Goal: Answer question/provide support: Answer question/provide support

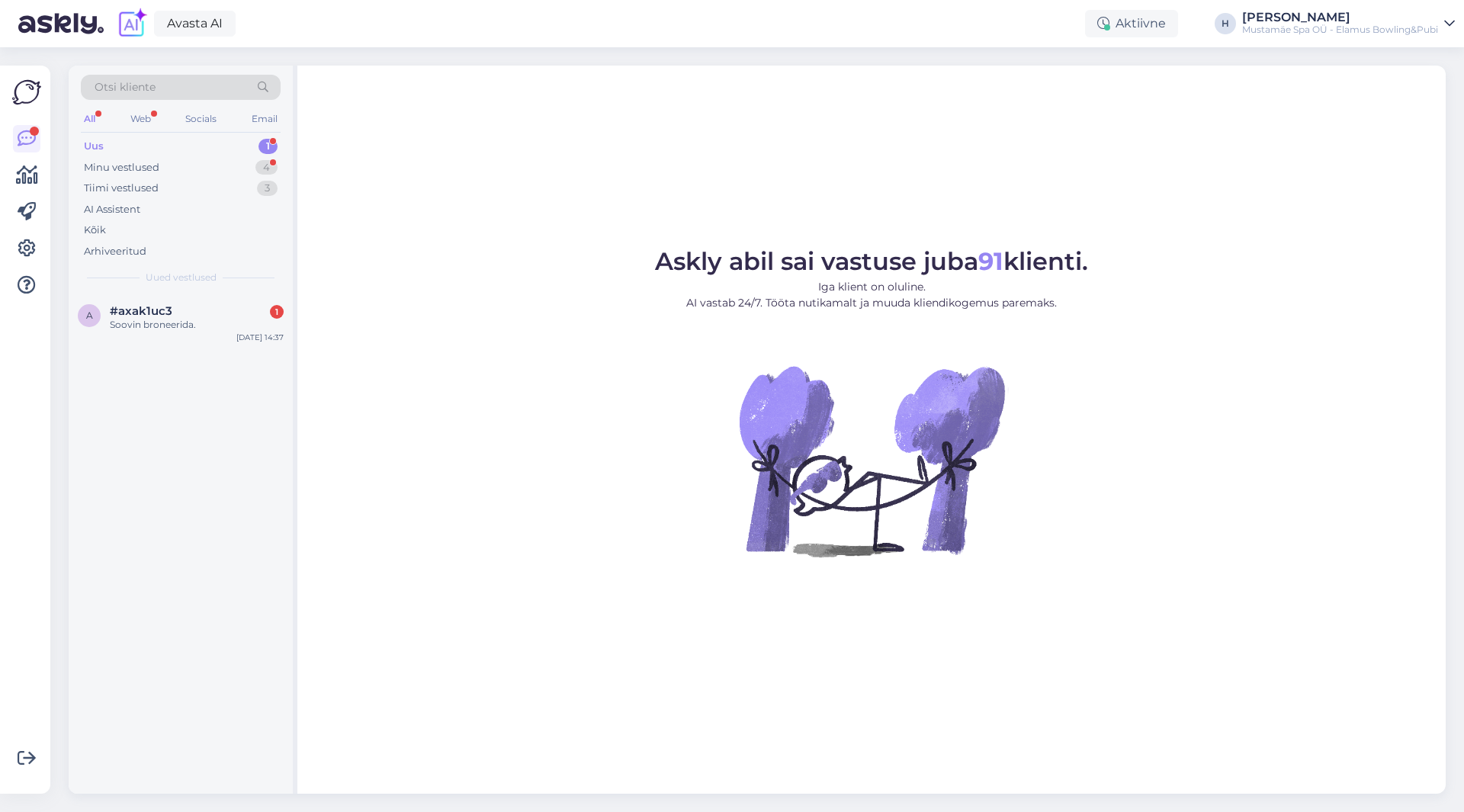
click at [155, 151] on div "Uus 1" at bounding box center [181, 146] width 200 height 22
click at [198, 321] on div "Soovin broneerida." at bounding box center [196, 325] width 174 height 14
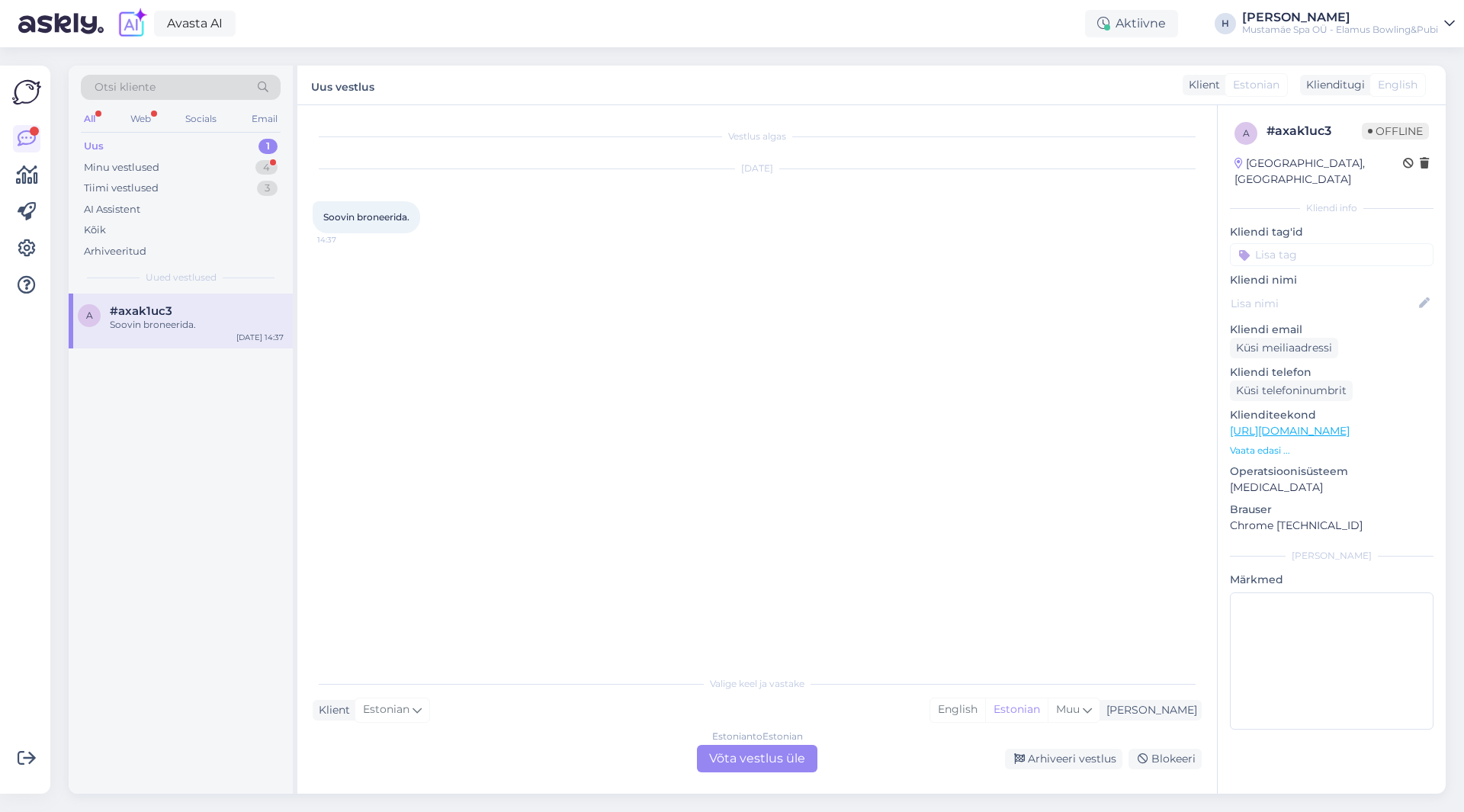
click at [1277, 443] on p "Vaata edasi ..." at bounding box center [1332, 450] width 203 height 14
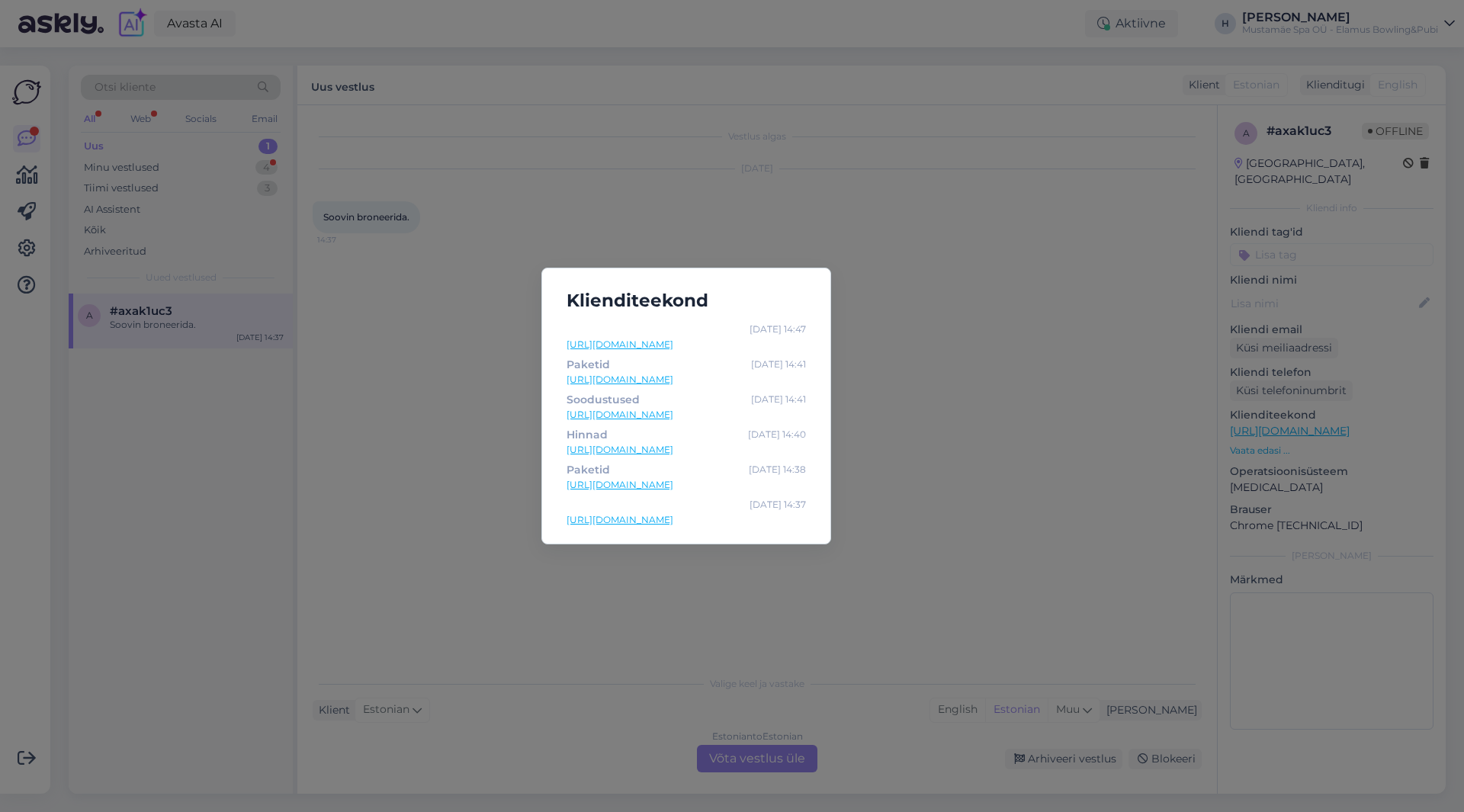
click at [938, 449] on div "Klienditeekond [DATE] 14:47 [URL][DOMAIN_NAME] [GEOGRAPHIC_DATA] [DATE] 14:41 […" at bounding box center [732, 406] width 1464 height 812
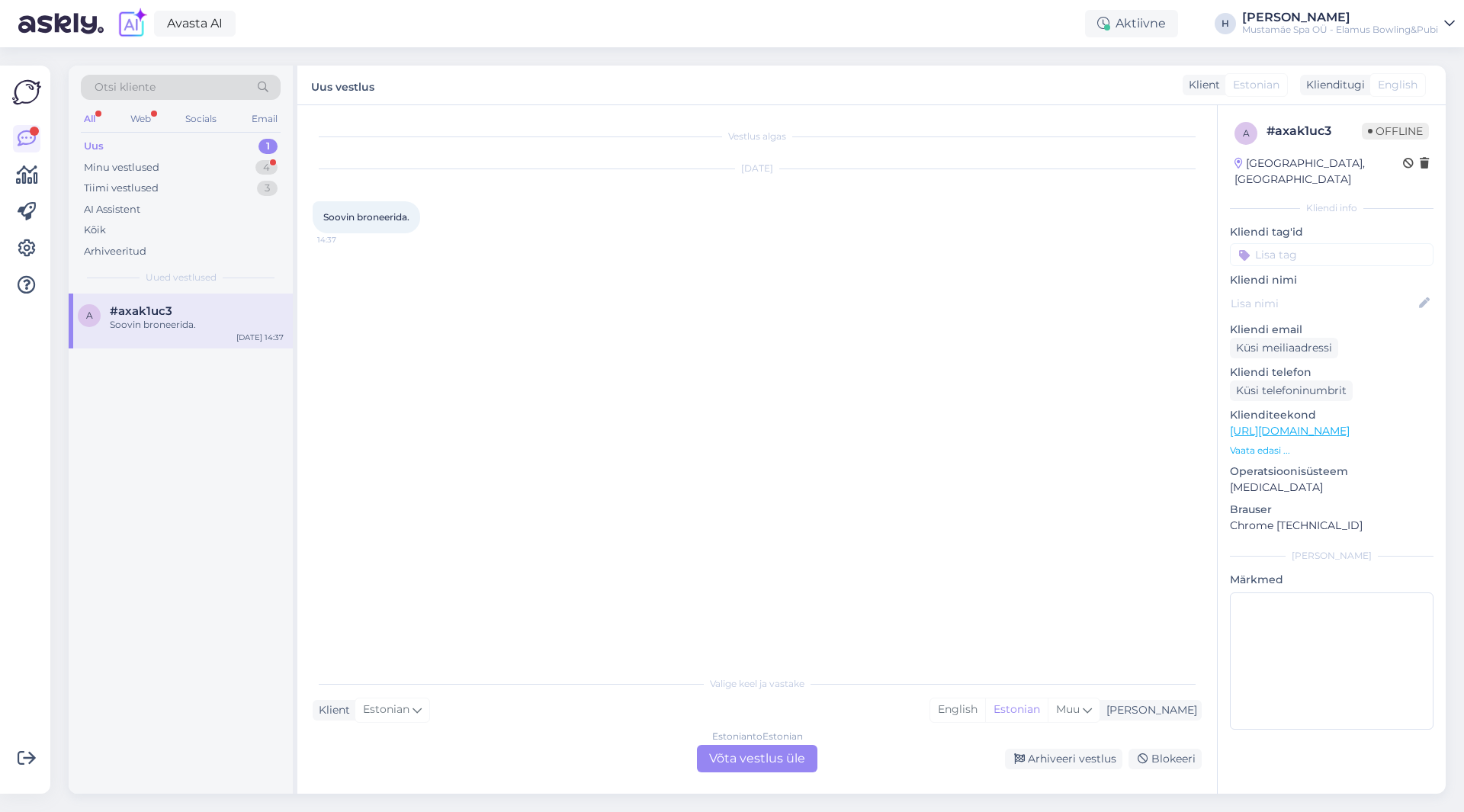
click at [755, 778] on div "Vestlus algas [DATE] Soovin broneerida. 14:37 Valige [PERSON_NAME] vastake Klie…" at bounding box center [757, 449] width 920 height 689
click at [757, 765] on div "Estonian to Estonian Võta vestlus üle" at bounding box center [757, 759] width 121 height 28
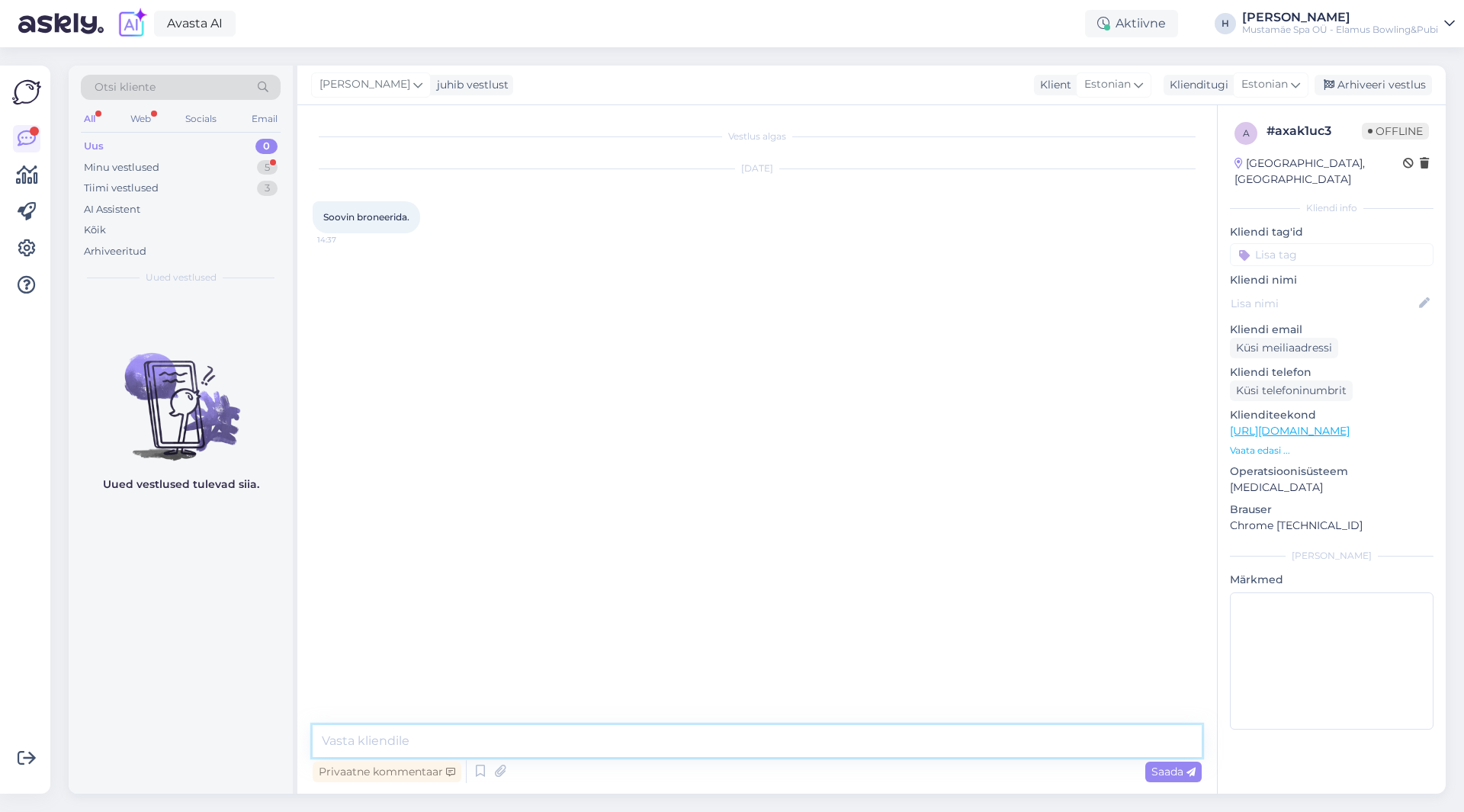
click at [474, 735] on textarea at bounding box center [757, 741] width 889 height 32
type textarea "Tere, mis päev [PERSON_NAME] te soovite mängima tulla? Kaua te mängida soovite?"
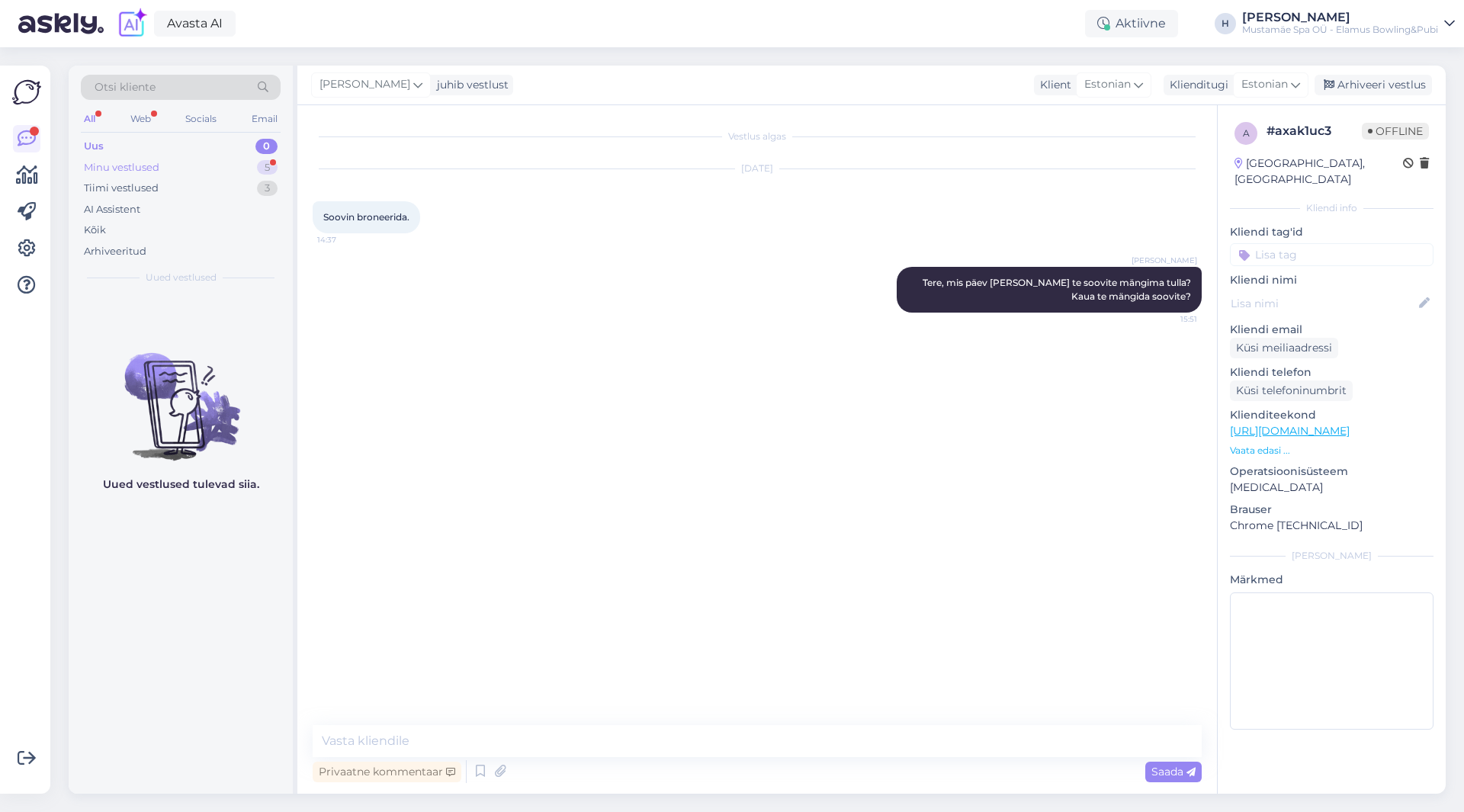
click at [116, 170] on div "Minu vestlused" at bounding box center [121, 168] width 76 height 16
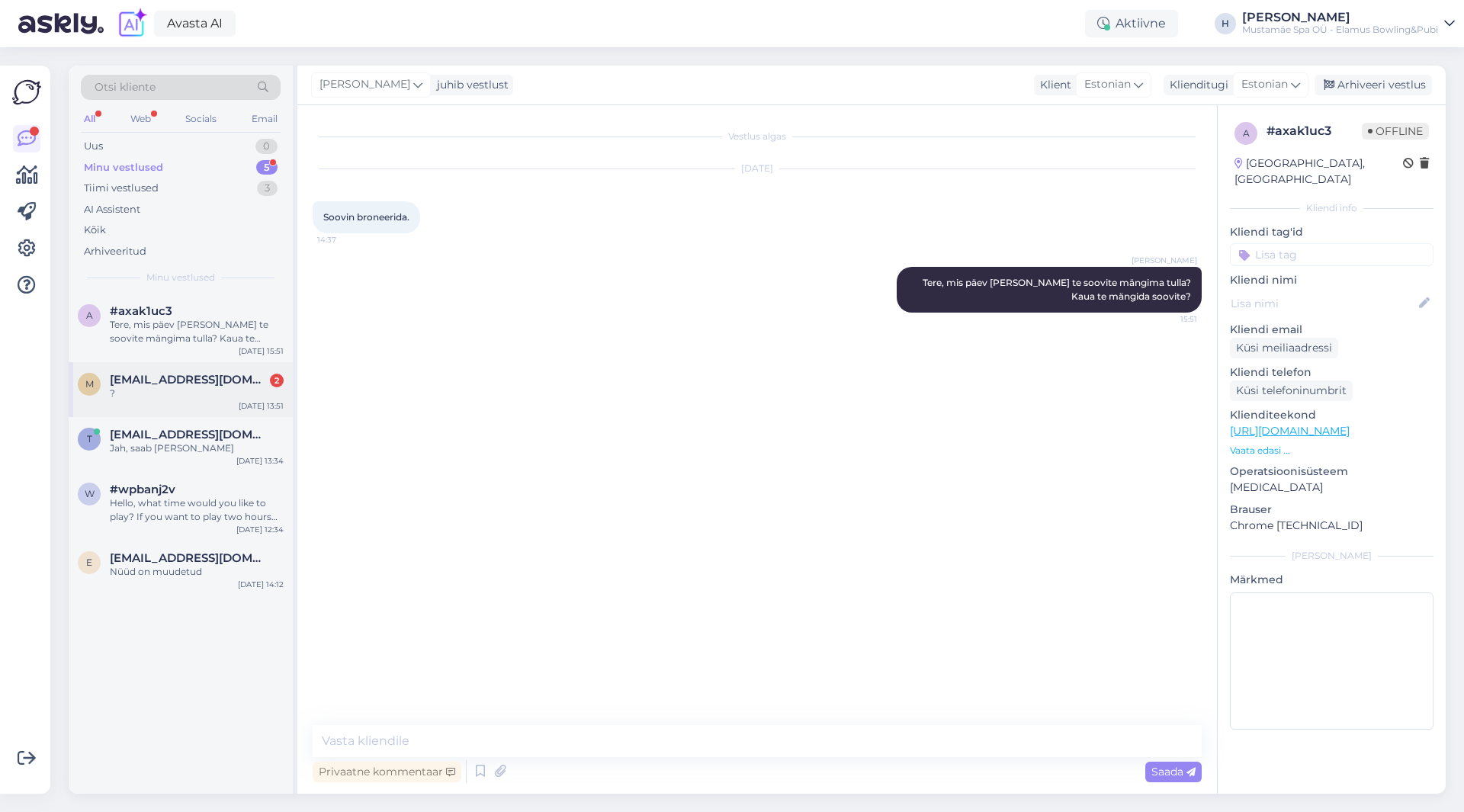
click at [220, 376] on span "[EMAIL_ADDRESS][DOMAIN_NAME]" at bounding box center [189, 380] width 158 height 14
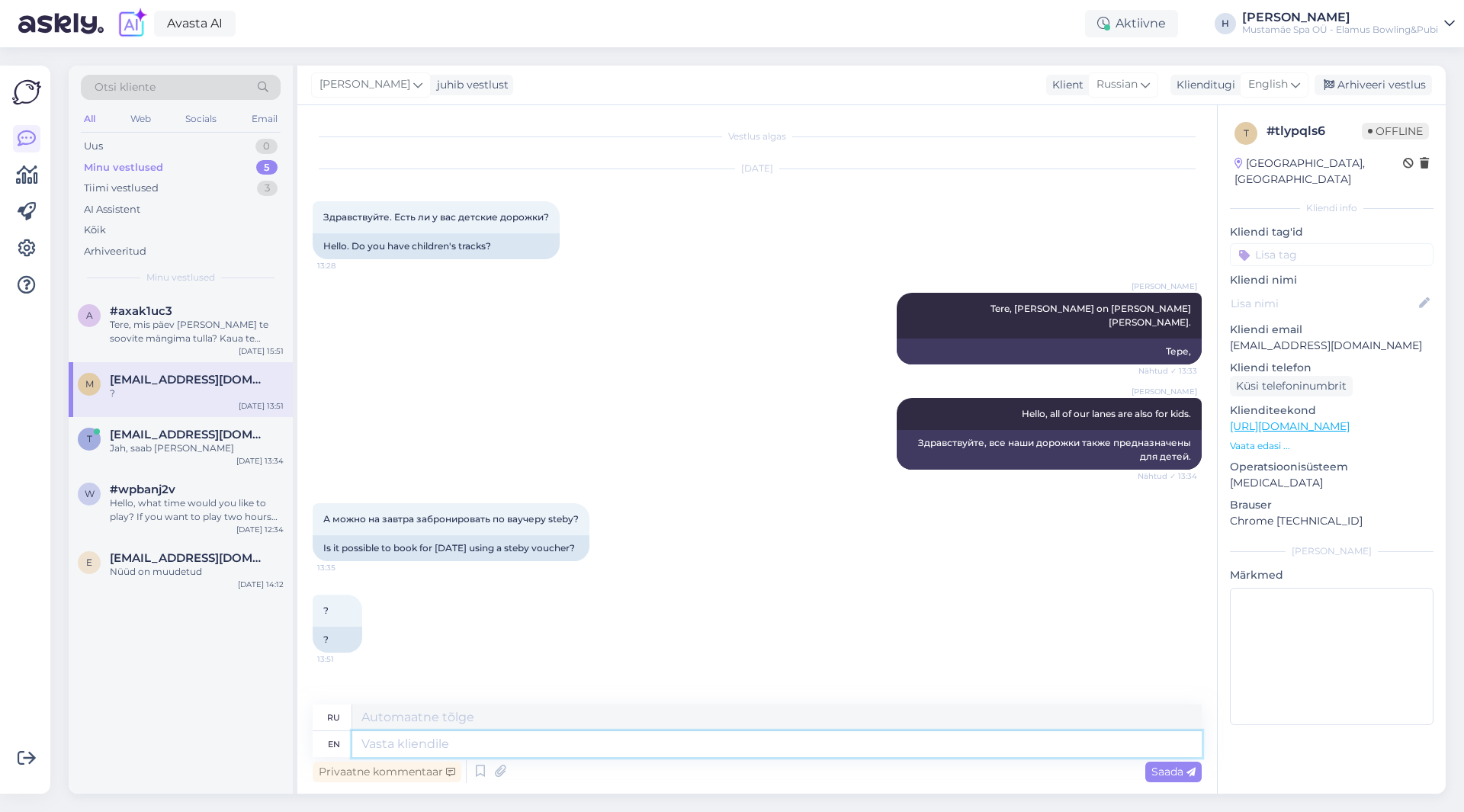
click at [443, 739] on textarea at bounding box center [776, 744] width 849 height 26
type textarea "What"
type textarea "Что"
type textarea "What t"
type textarea "Что т"
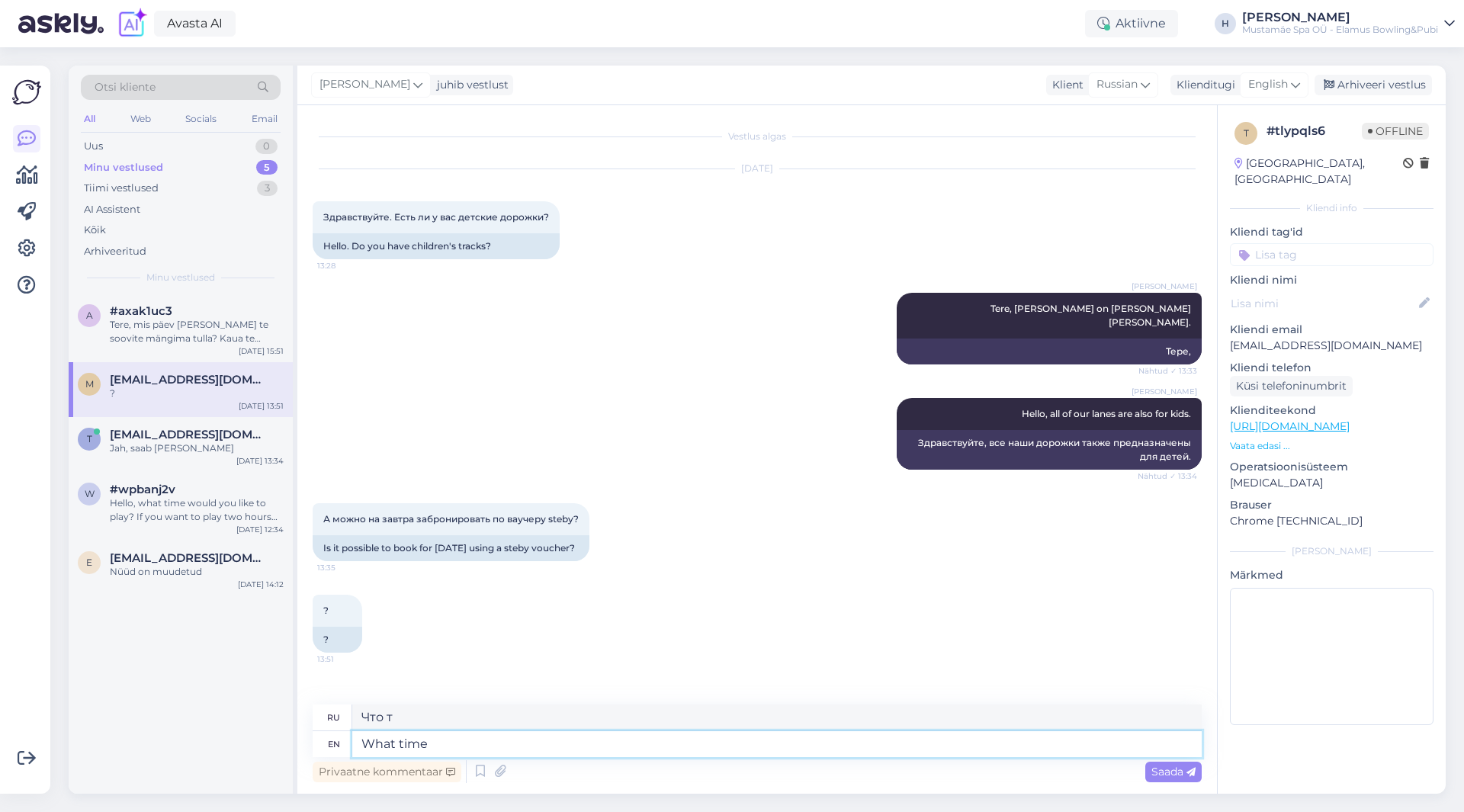
type textarea "What time"
type textarea "Сколько времени"
type textarea "What time do"
type textarea "В какое время"
type textarea "What time do you"
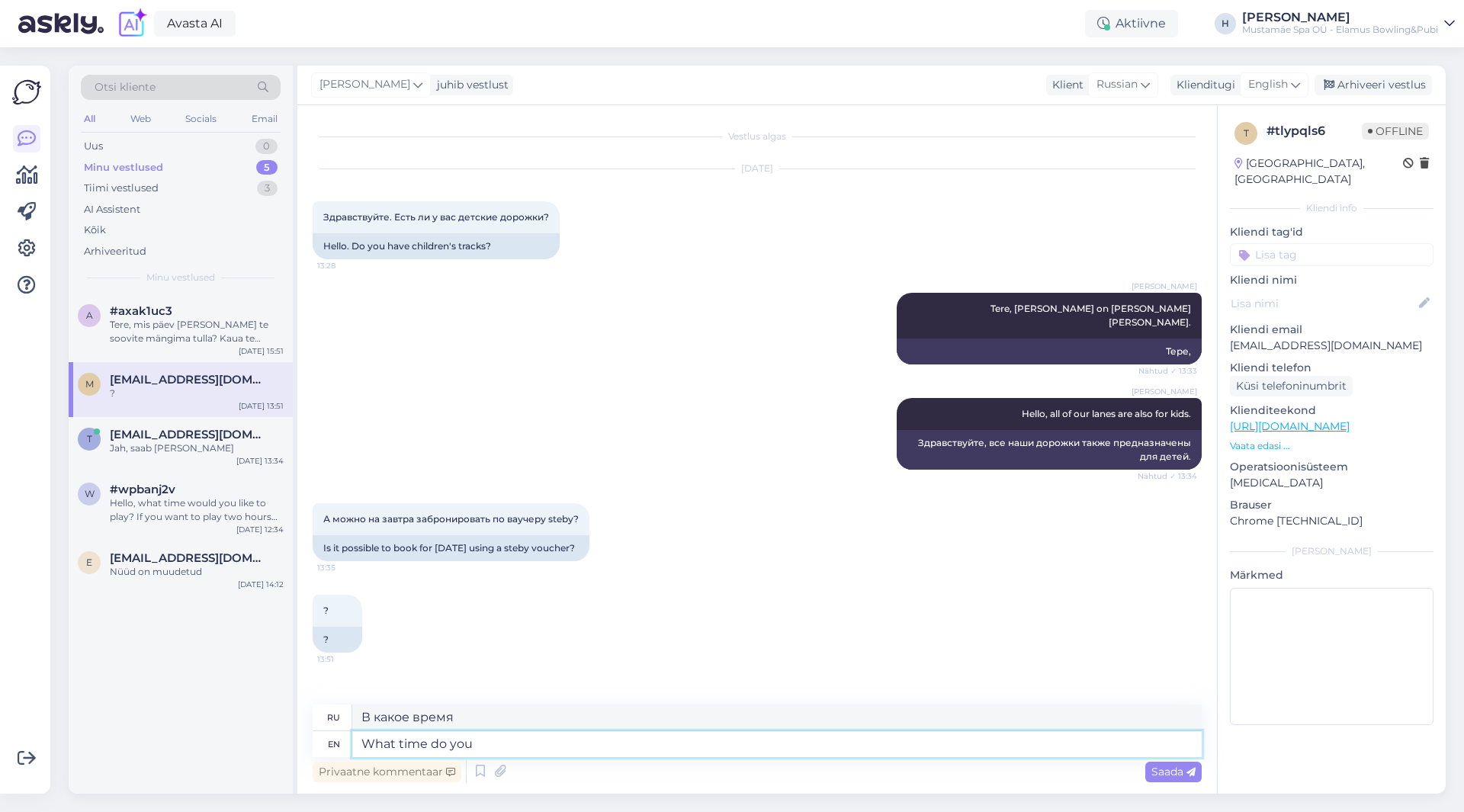
type textarea "В какое время вы"
type textarea "What time do you want t"
type textarea "В какое время вы хотите?"
type textarea "What time do you want to"
type textarea "В какое время вы хотите"
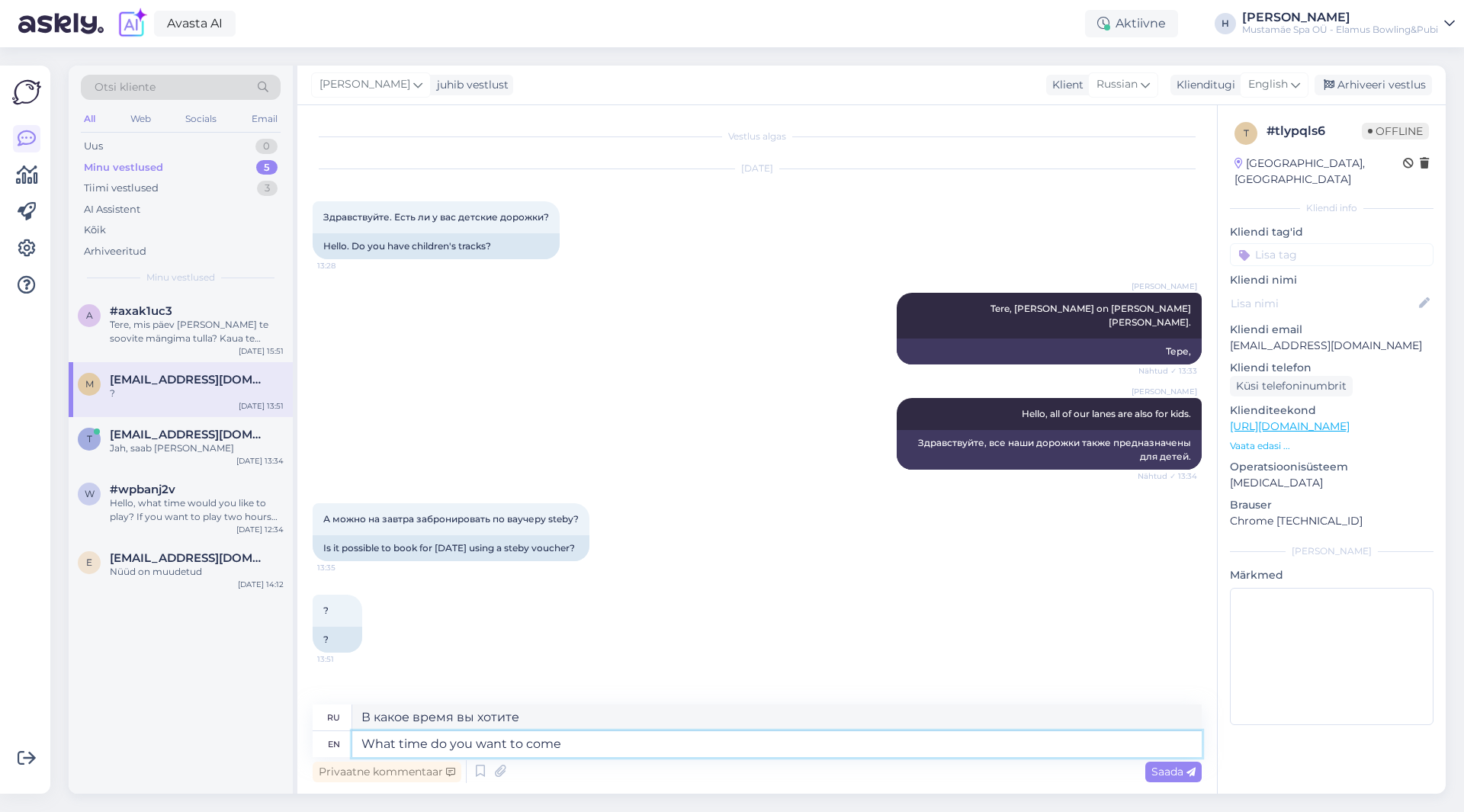
type textarea "What time do you want to come"
type textarea "Во сколько вы хотите приехать?"
type textarea "What time do you want to come to p"
type textarea "В какое время вы хотите приехать?"
type textarea "What time do you want to come to play?"
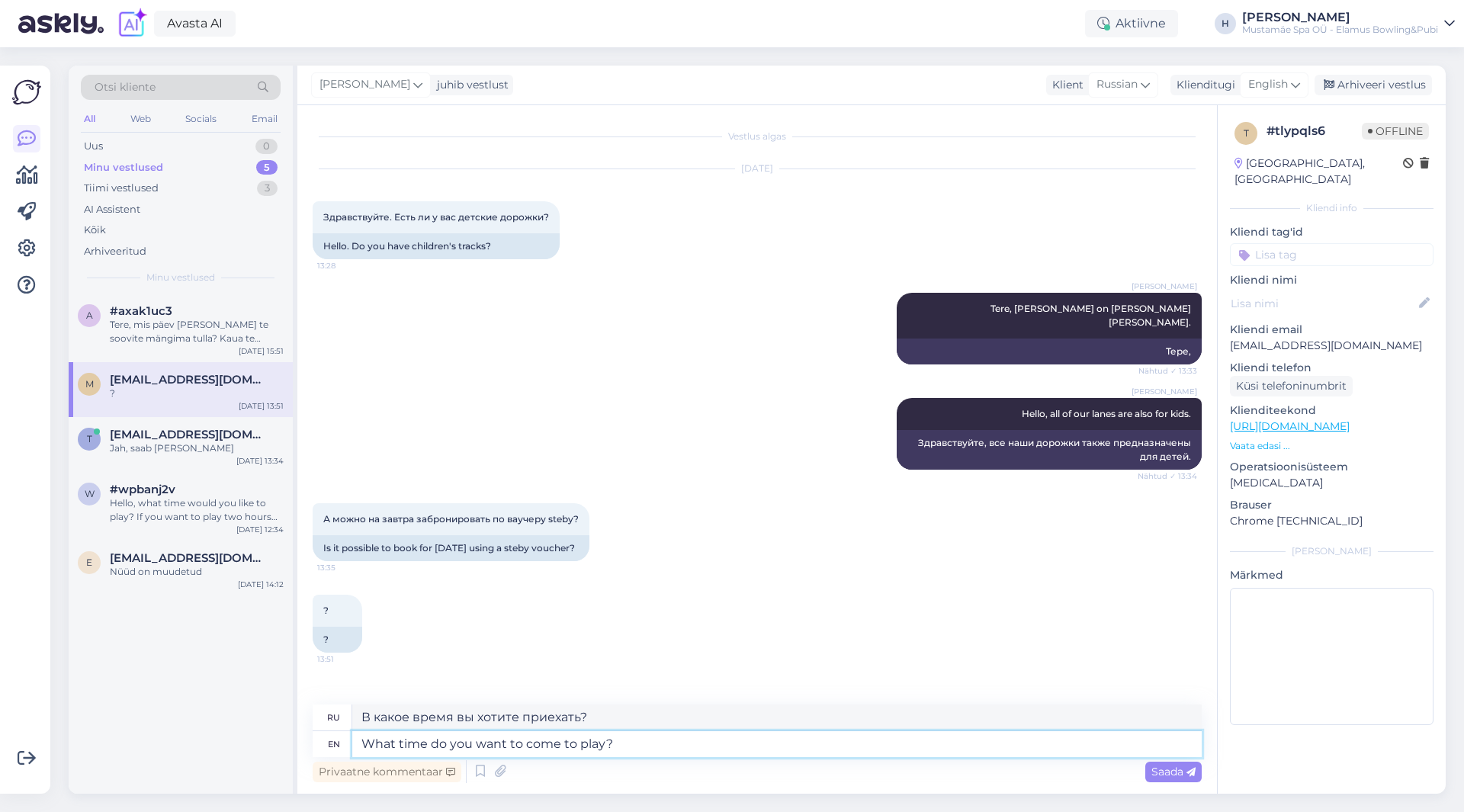
type textarea "В какое время вы хотите прийти поиграть?"
type textarea "What time do you want to come to play?"
click at [1158, 765] on span "Saada" at bounding box center [1173, 772] width 44 height 14
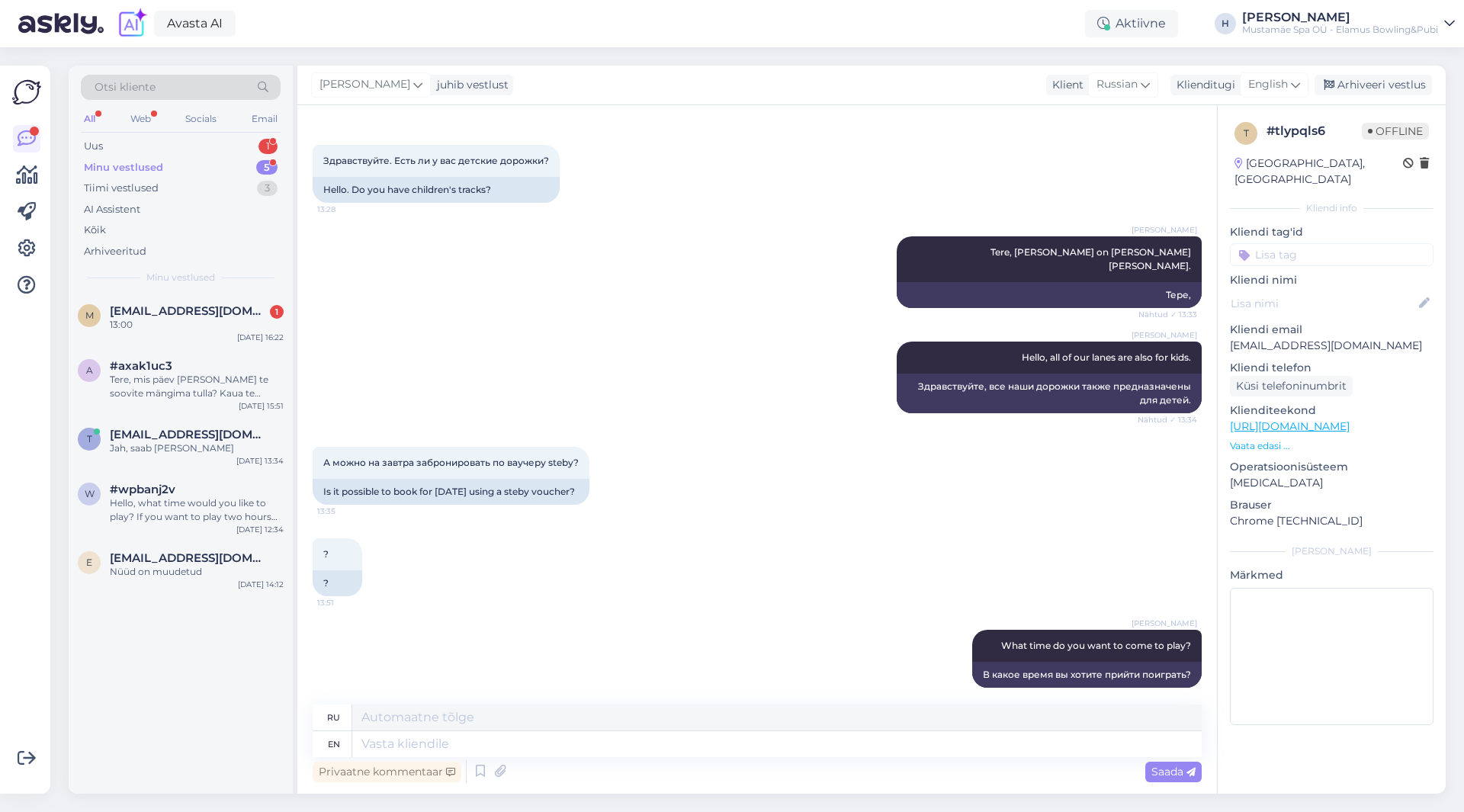
scroll to position [148, 0]
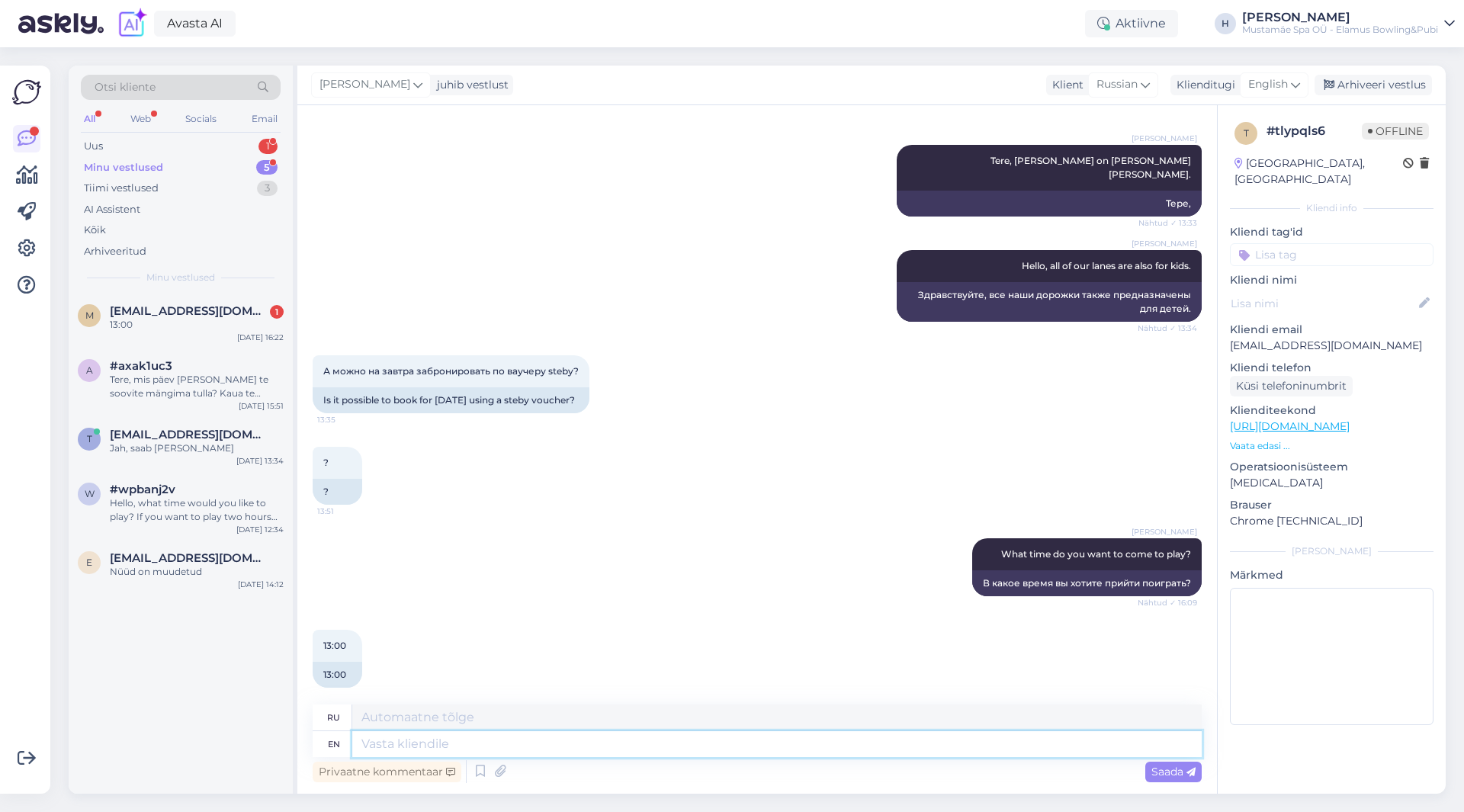
click at [541, 752] on textarea at bounding box center [776, 744] width 849 height 26
drag, startPoint x: 1383, startPoint y: 327, endPoint x: 1218, endPoint y: 329, distance: 165.0
click at [1218, 329] on div "t # tlypqls6 Offline [GEOGRAPHIC_DATA], [GEOGRAPHIC_DATA] Kliendi info Kliendi …" at bounding box center [1331, 426] width 228 height 642
copy p "[EMAIL_ADDRESS][DOMAIN_NAME]"
click at [477, 745] on textarea at bounding box center [776, 744] width 849 height 26
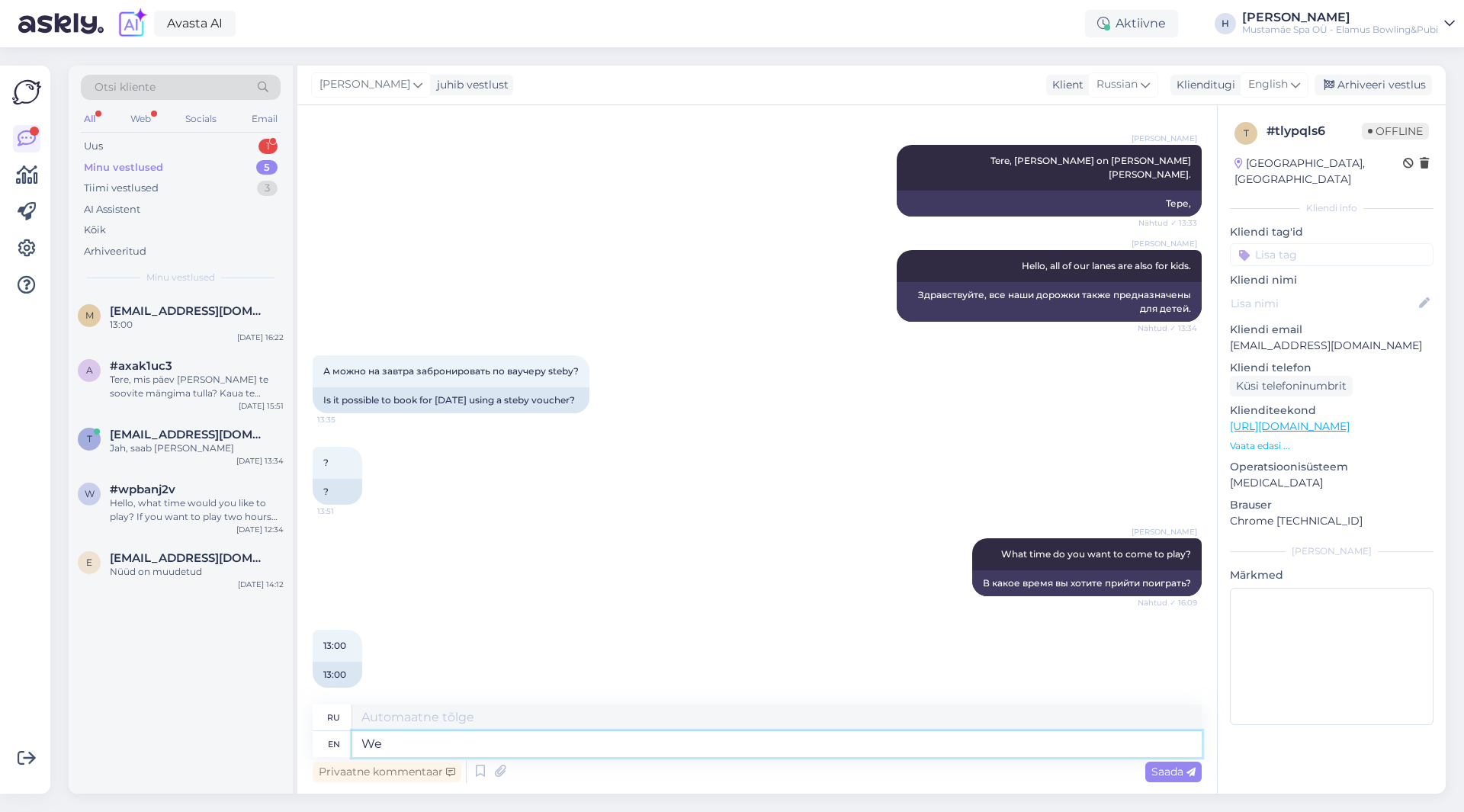
type textarea "We"
type textarea "Мы"
type textarea "We have"
type textarea "У нас есть"
type textarea "We have booked"
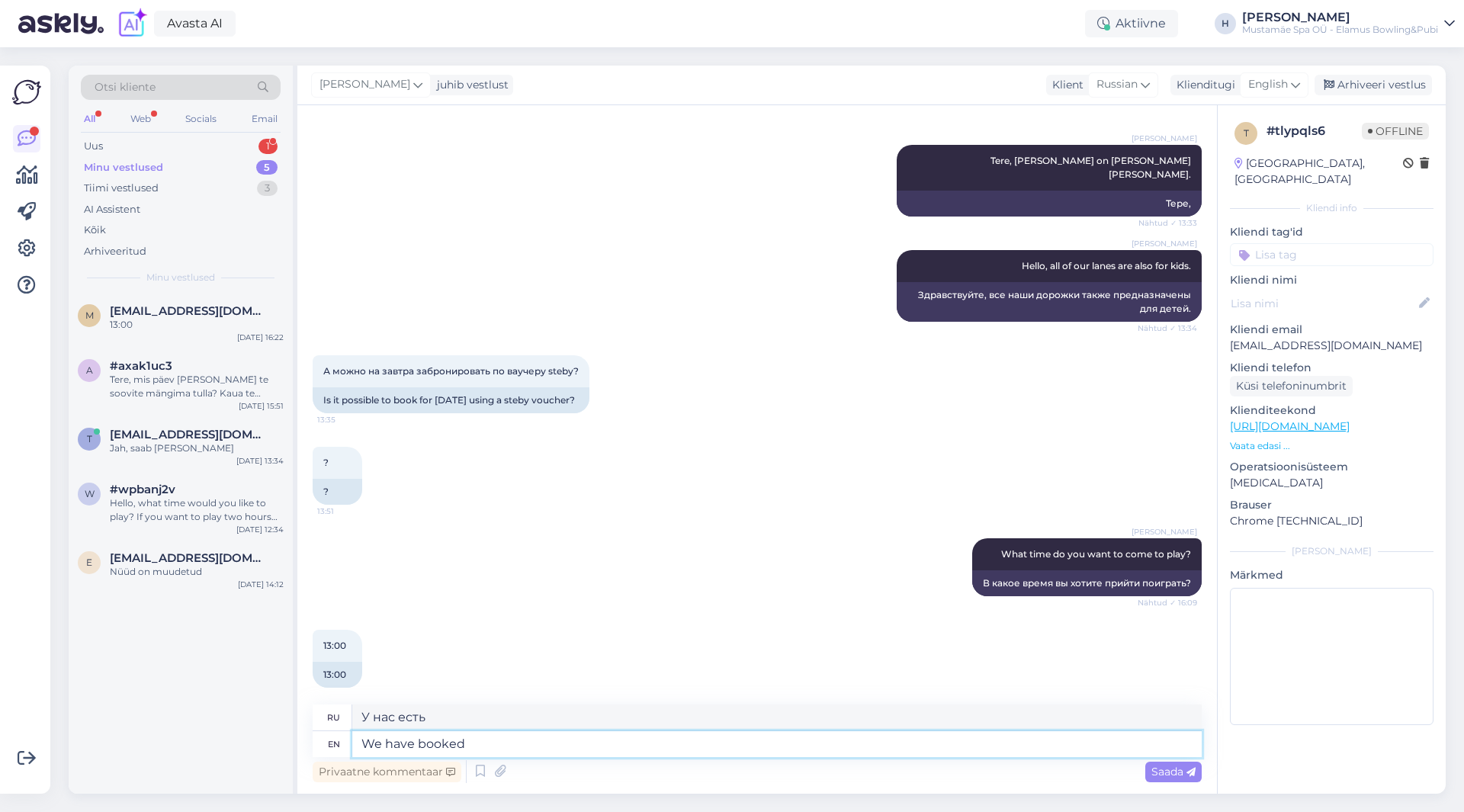
type textarea "Мы забронировали"
type textarea "We have booked for"
type textarea "Мы забронировали для"
type textarea "We have booked for you o"
type textarea "Мы забронировали для вас"
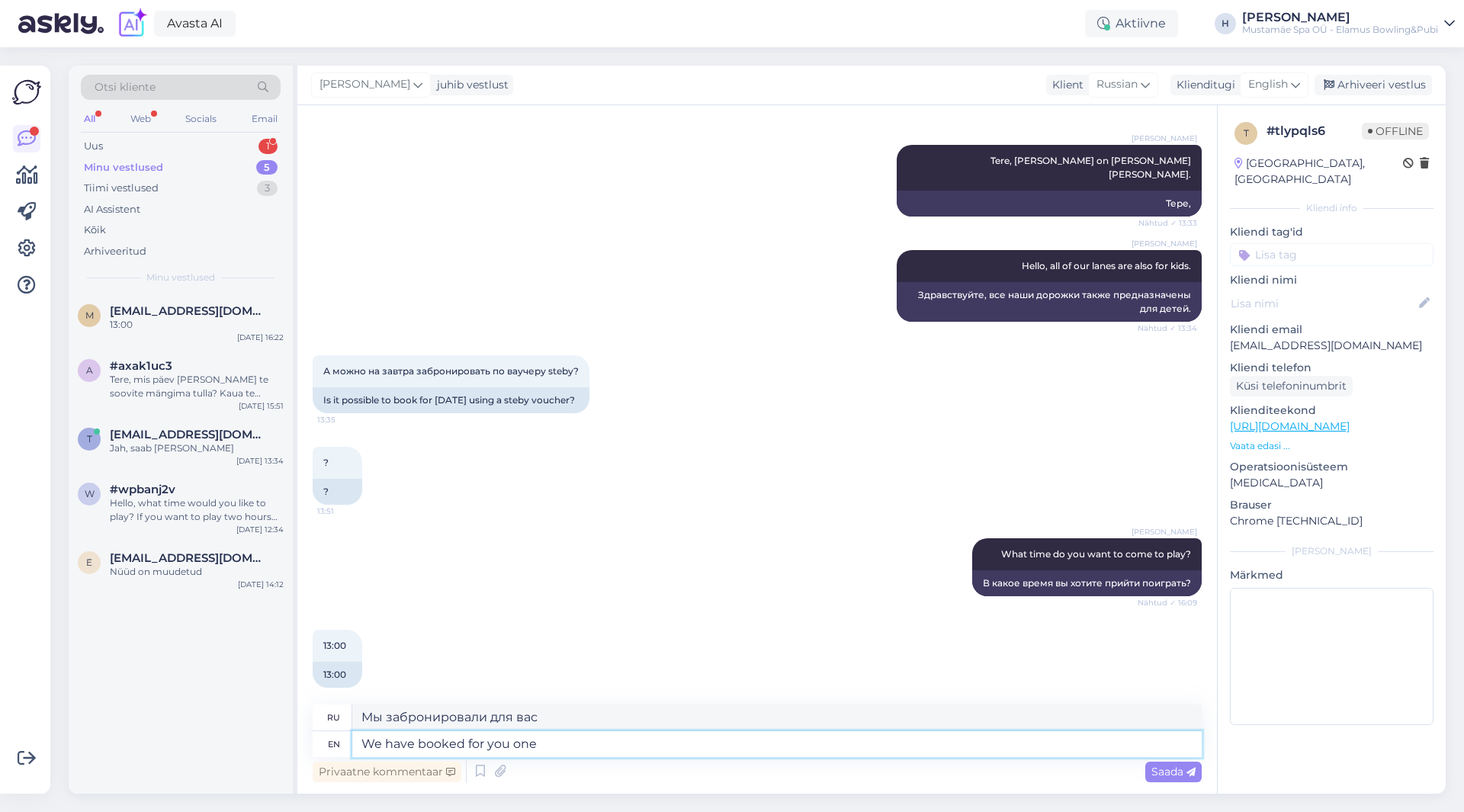
type textarea "We have booked for you one"
type textarea "Мы забронировали для вас один"
type textarea "We have booked for you one lane o"
type textarea "Мы забронировали для вас одну полосу."
type textarea "We have booked for you one lane on th"
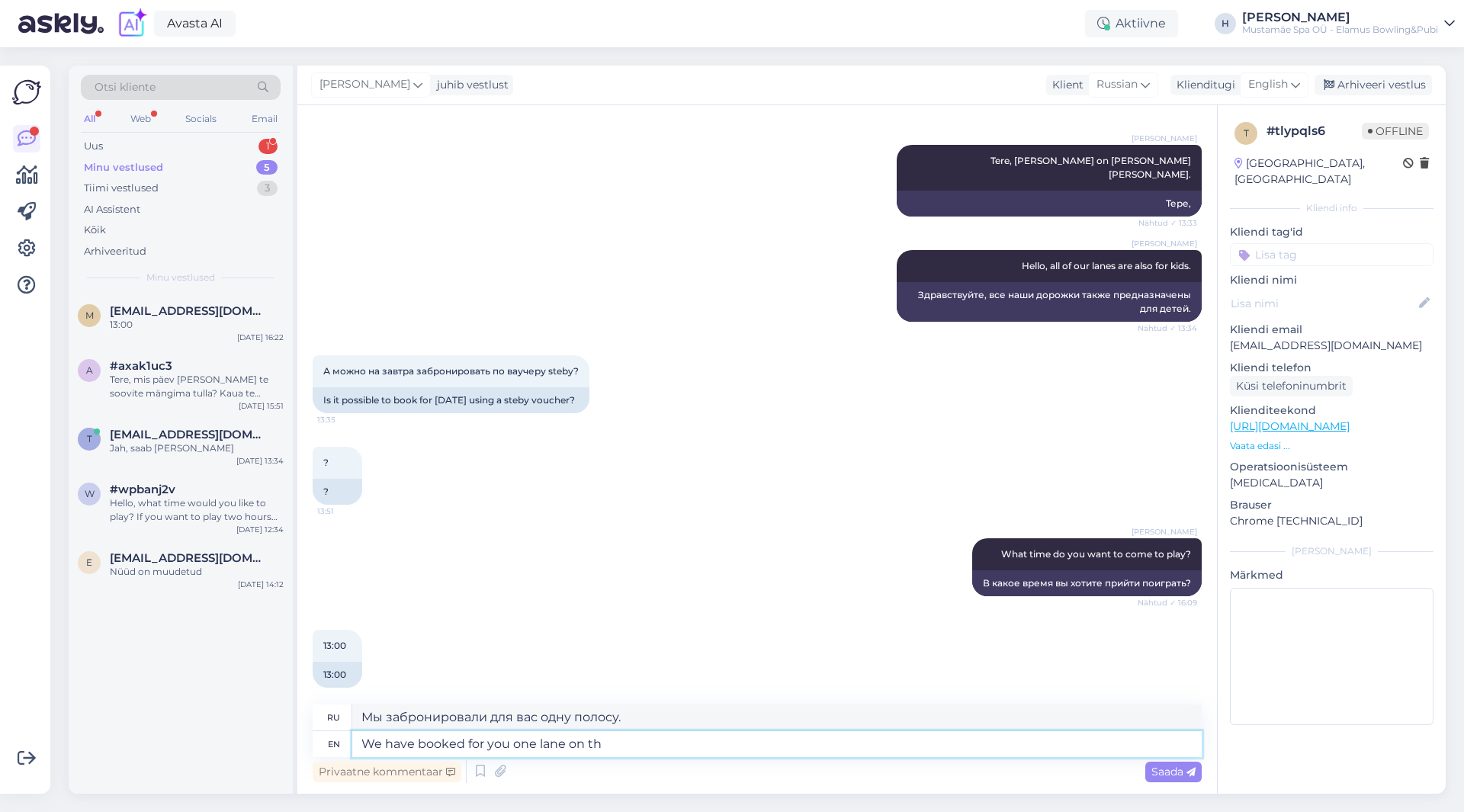
type textarea "Мы забронировали для вас одну полосу на"
type textarea "We have booked for you one lane on the 15th o"
type textarea "Мы забронировали для вас одну полосу на 15-е число."
type textarea "We have booked for you one lane on the [DATE]"
type textarea "Мы забронировали для вас одну полосу на 15 октября."
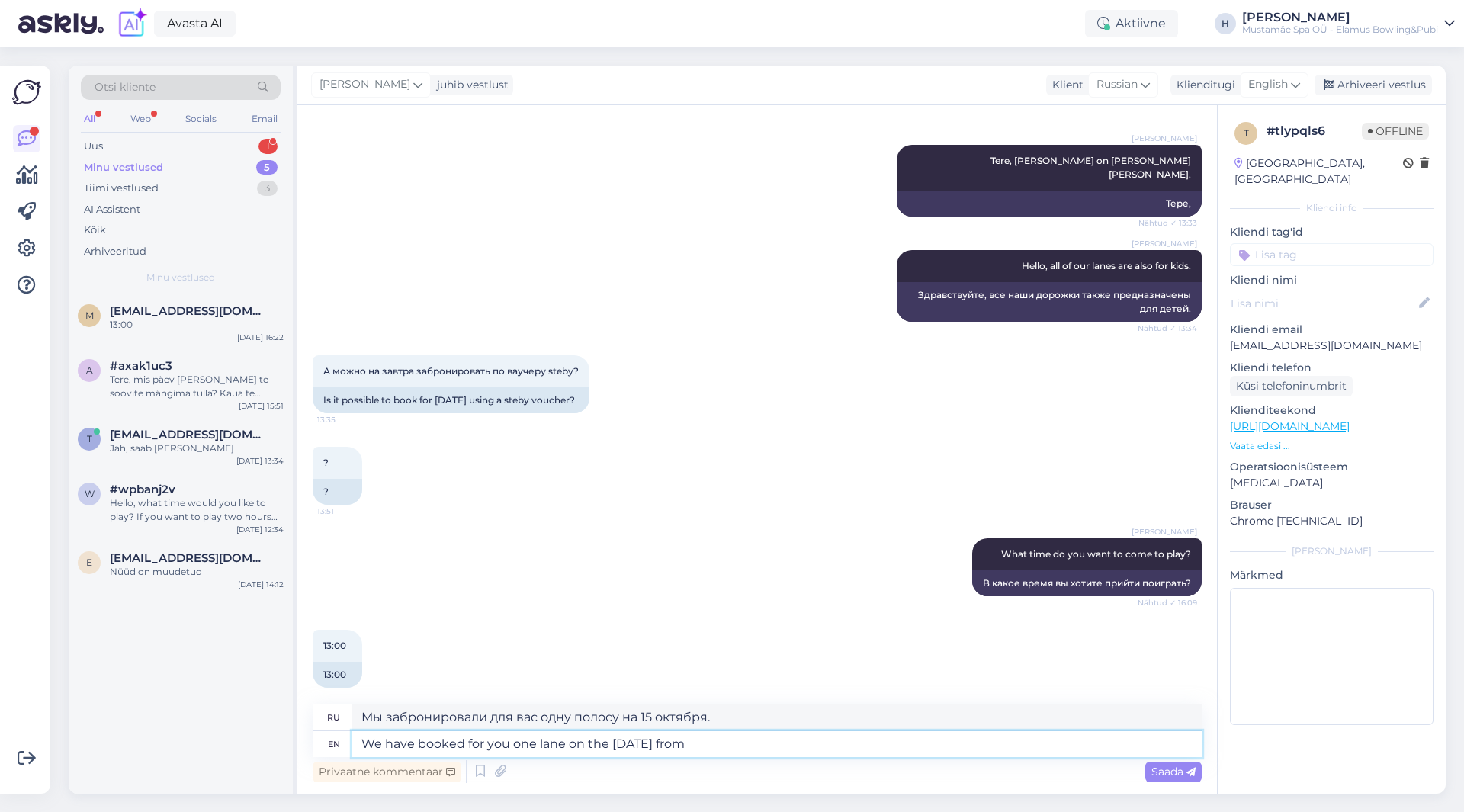
type textarea "We have booked for you one lane on the [DATE] from"
type textarea "Мы забронировали для вас одну полосу на 15 октября с"
type textarea "We have booked for you one lane on the [DATE] from 13.00"
type textarea "Мы забронировали для вас одну полосу на 15 октября с 13.00"
type textarea "We have booked for you one lane on the [DATE] from 13.00 t"
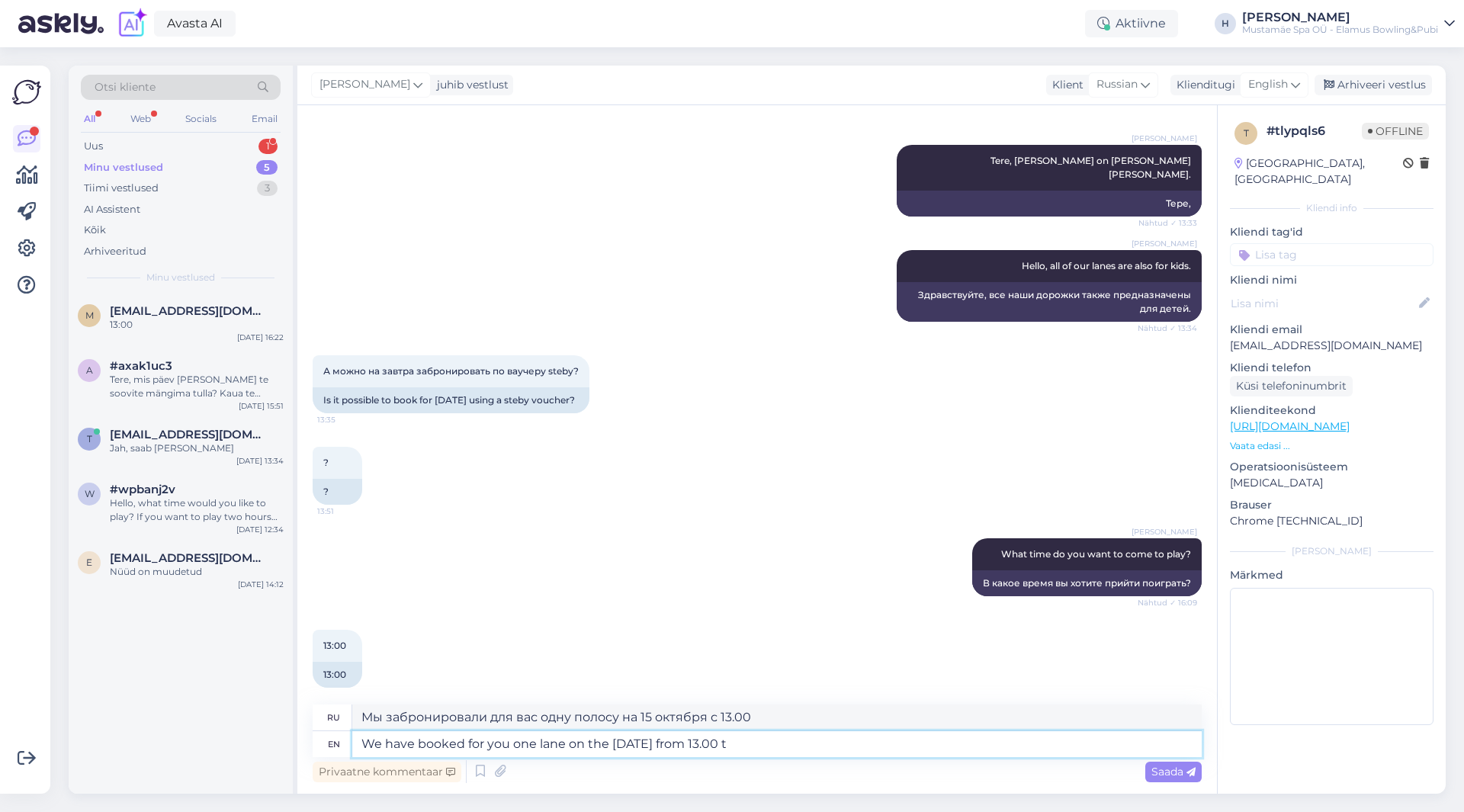
type textarea "Мы забронировали для вас одну полосу на 15 октября с 13.00 ."
type textarea "We have booked for you one lane on the [DATE] from 13.00 til"
type textarea "Мы забронировали для вас одну полосу на 15 октября с 13.00 до"
type textarea "We have booked for you one lane on the [DATE] from 13.00 til 14.00."
type textarea "Мы забронировали для вас одну дорожку на 15 октября с 13.00 до 14.00."
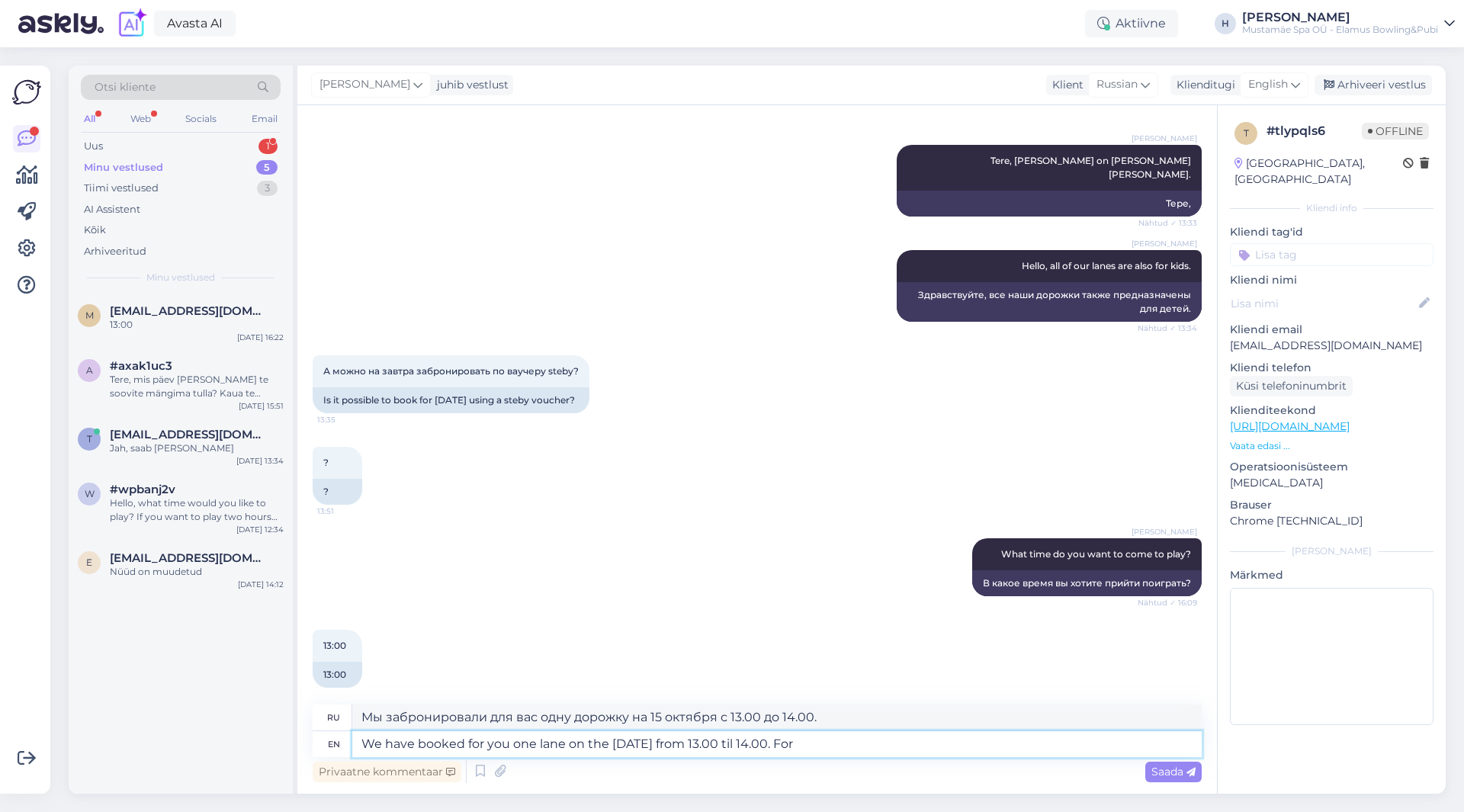
type textarea "We have booked for you one lane on the [DATE] from 13.00 til 14.00. For"
type textarea "Мы забронировали для вас одну дорожку на 15 октября с 13.00 до 14.00. Для"
type textarea "We have booked for you one lane on the [DATE] from 13.00 til 14.00. For Stebby"
type textarea "Мы забронировали для вас одну дорожку на 15 октября с 13.00 до 14.00. Для Стебб…"
type textarea "We have booked for you one lane on the [DATE] from 13.00 til 14.00. For Stebby …"
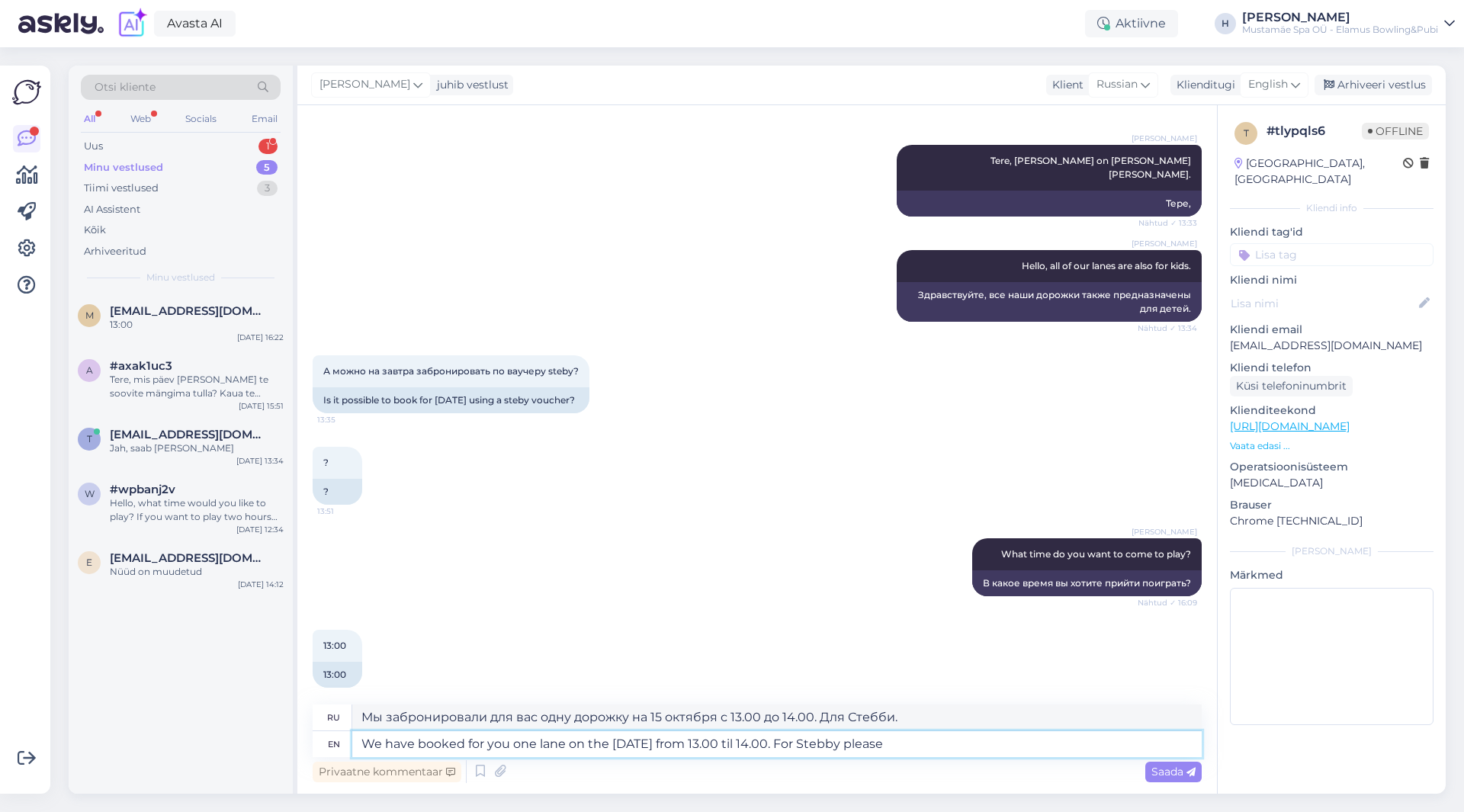
type textarea "Мы забронировали для вас одну дорожку на 15 октября с 13.00 до 14.00. Для [PERS…"
type textarea "We have booked for you one lane on the [DATE] from 13.00 til 14.00. For Stebby …"
type textarea "Мы забронировали для вас одну дорожку на 15 октября с 13.00 до 14.00. Для [PERS…"
type textarea "We have booked for you one lane on the [DATE] from 13.00 til 14.00. For Stebby …"
type textarea "Мы забронировали для вас одну дорожку на 15 октября с 13.00 до 14.00. Для [PERS…"
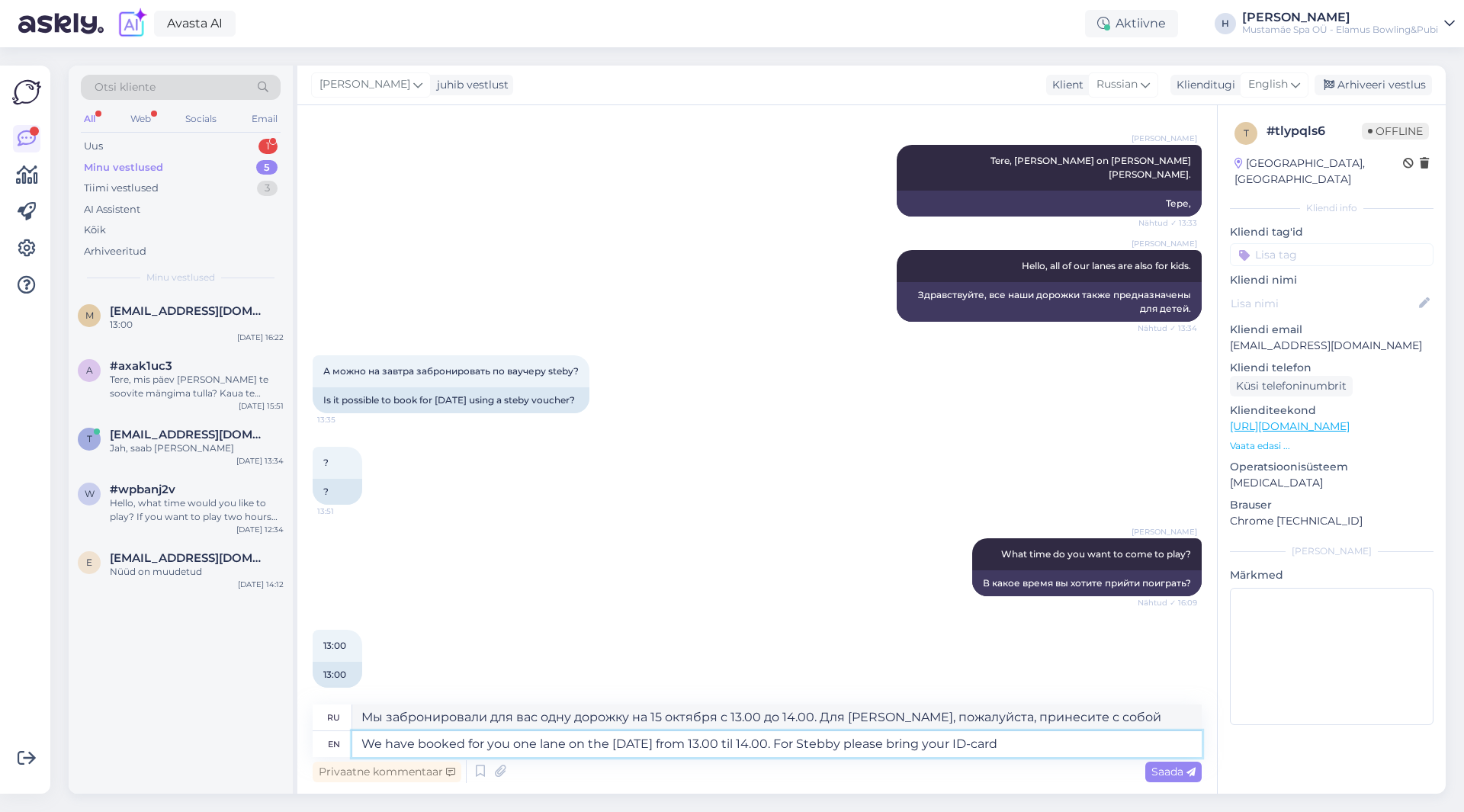
type textarea "We have booked for you one lane on the [DATE] from 13.00 til 14.00. For Stebby …"
type textarea "Мы забронировали для вас одну полосу на 15 октября с 13.00 до 14.00. Для [PERSO…"
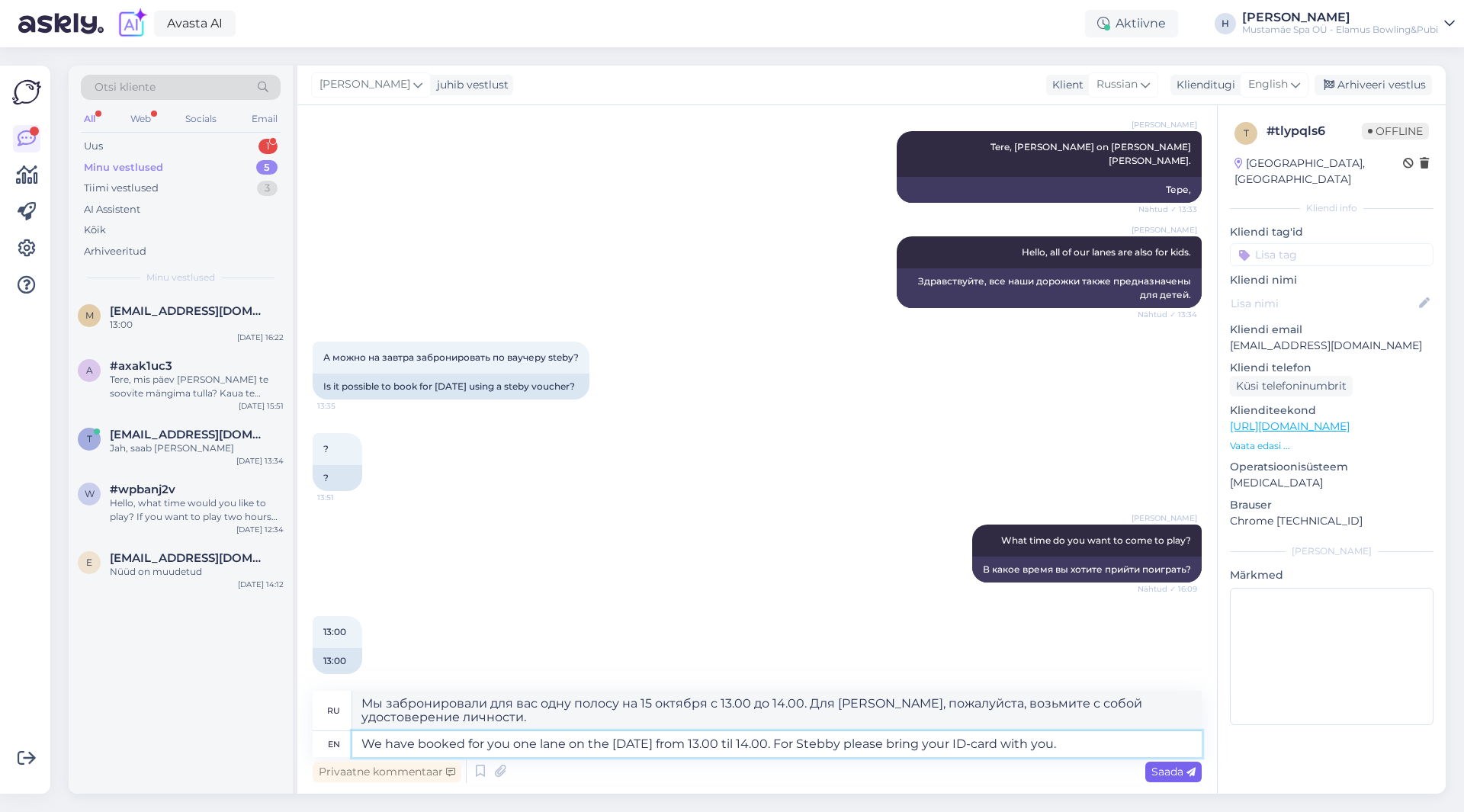
type textarea "We have booked for you one lane on the [DATE] from 13.00 til 14.00. For Stebby …"
click at [1174, 772] on span "Saada" at bounding box center [1173, 772] width 44 height 14
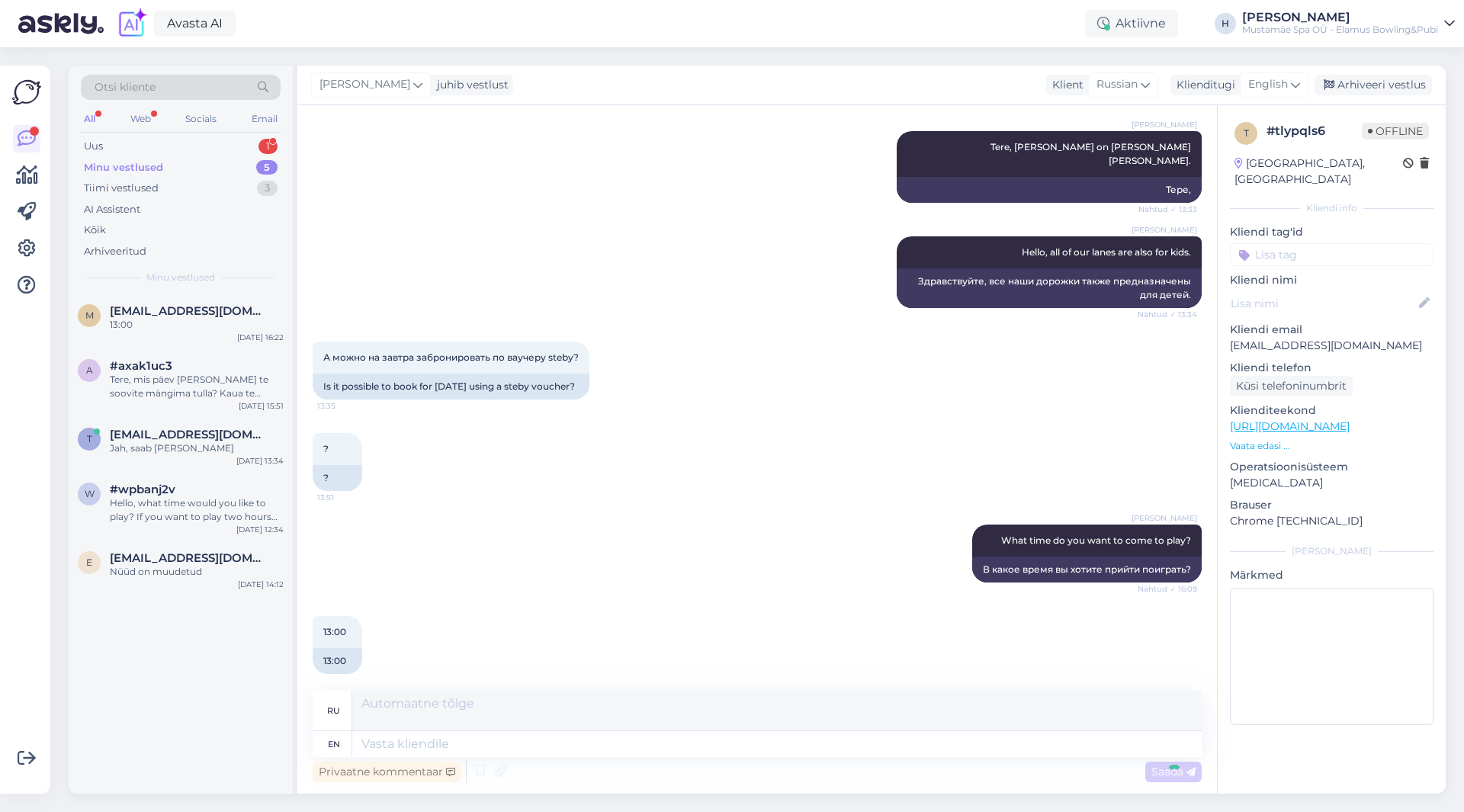
scroll to position [281, 0]
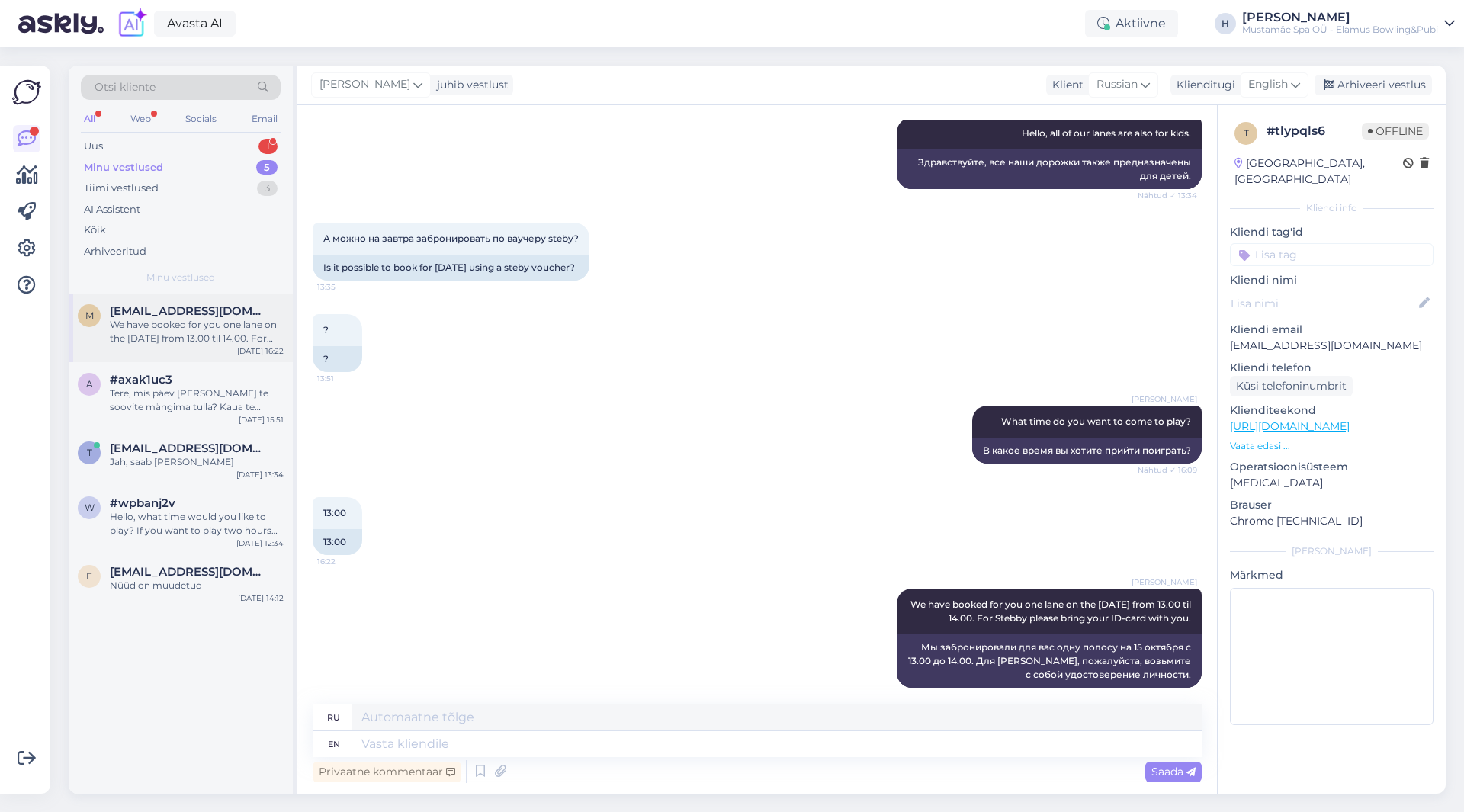
click at [207, 348] on div "[PERSON_NAME] [PERSON_NAME][EMAIL_ADDRESS][DOMAIN_NAME] We have booked for you …" at bounding box center [181, 328] width 224 height 69
click at [188, 155] on div "Uus 1" at bounding box center [181, 146] width 200 height 22
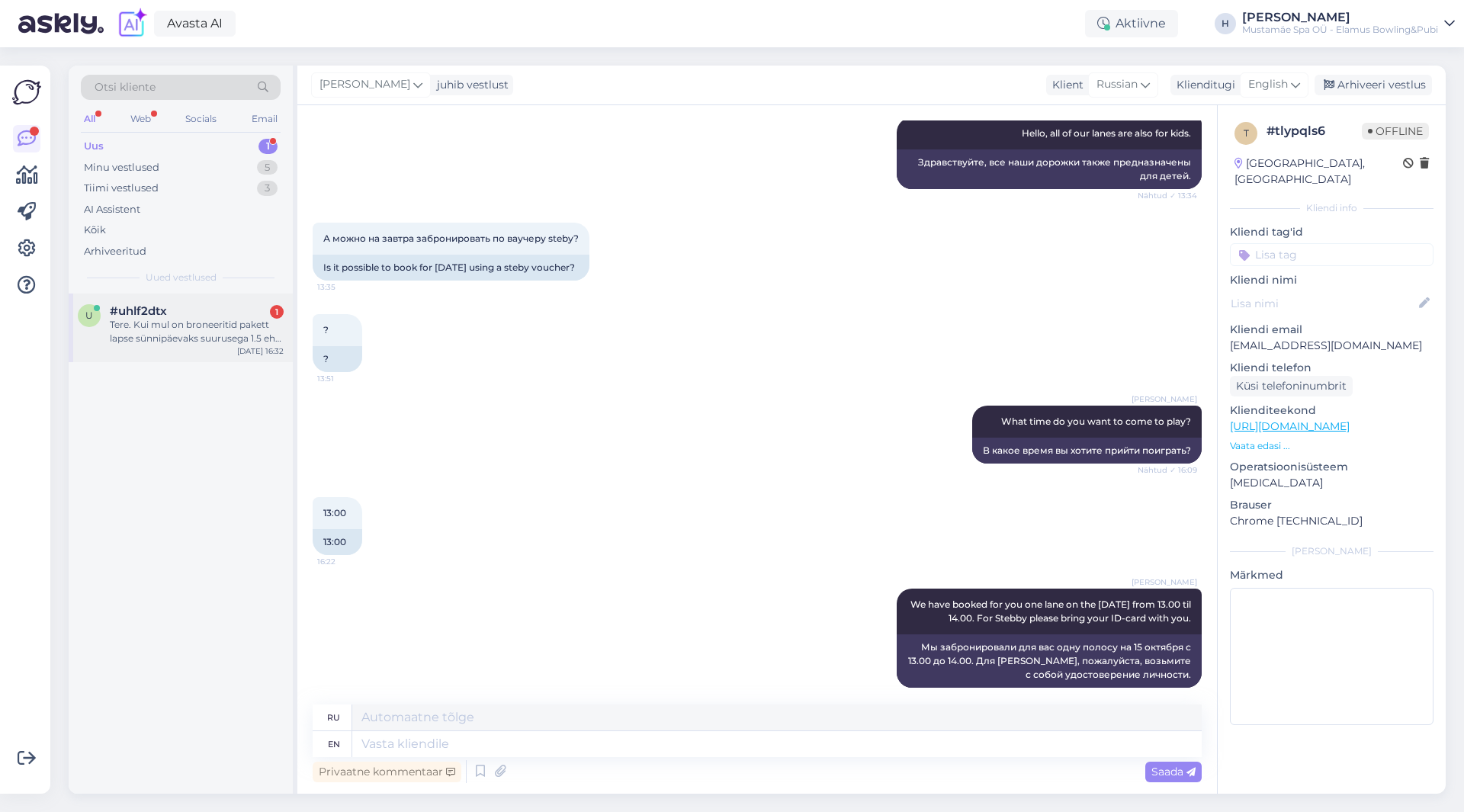
click at [216, 318] on div "Tere. Kui mul on broneeritid pakett lapse sünnipäevaks suurusega 1.5 ehk siis 3…" at bounding box center [196, 332] width 174 height 28
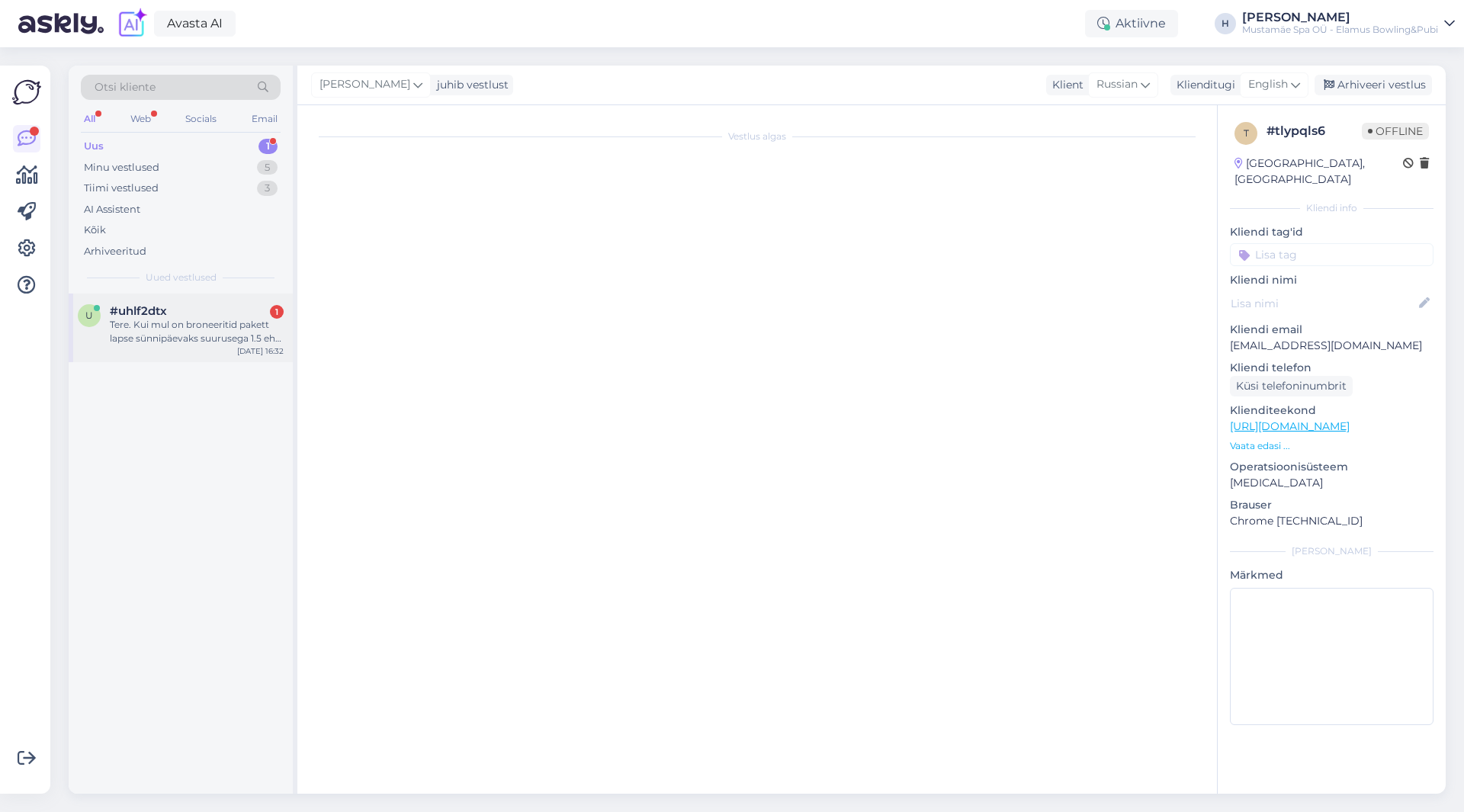
scroll to position [0, 0]
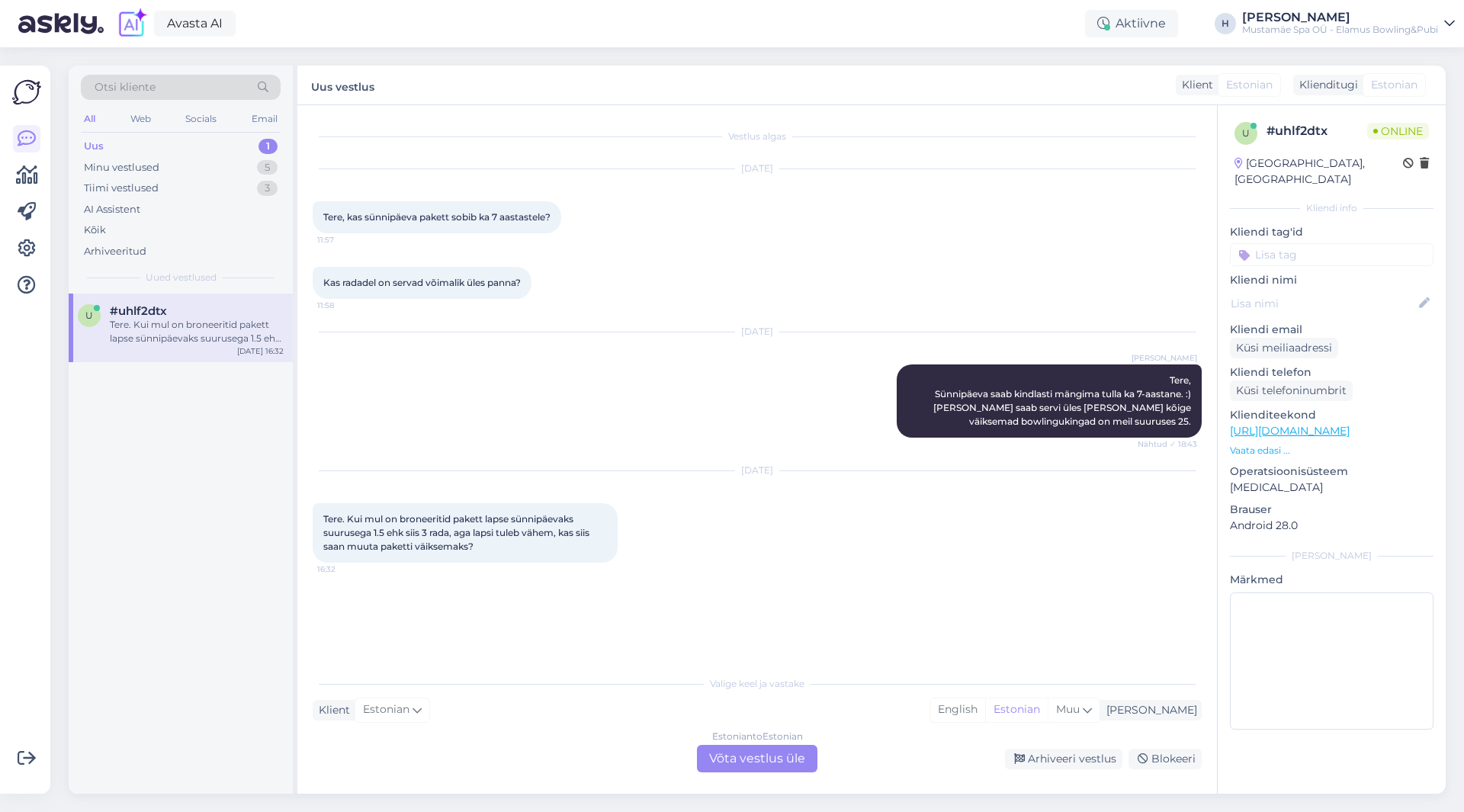
click at [777, 756] on div "Estonian to Estonian Võta vestlus üle" at bounding box center [757, 759] width 121 height 28
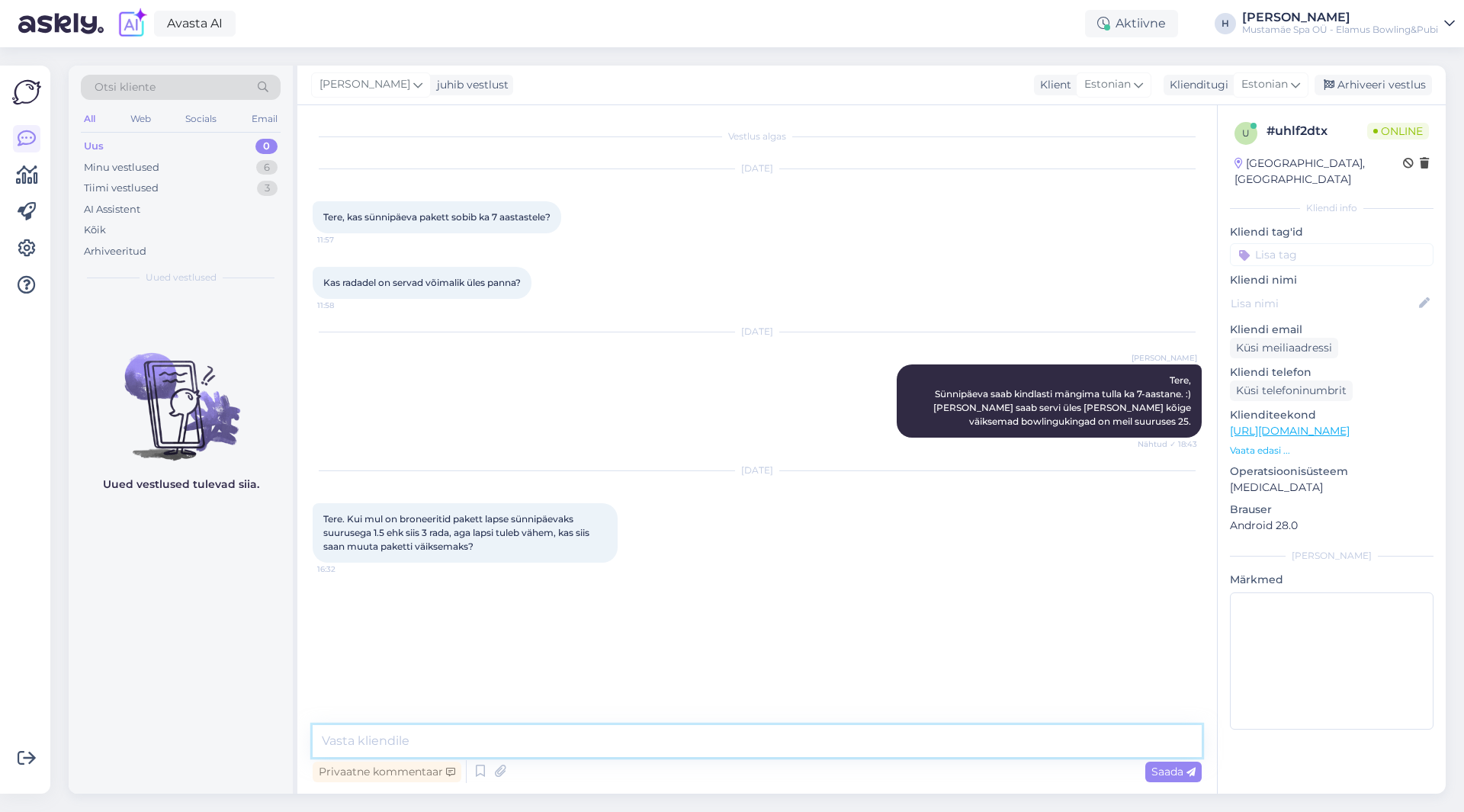
click at [514, 736] on textarea at bounding box center [757, 741] width 889 height 32
type textarea "Tere, [PERSON_NAME] saab muuta 3 päeva ette teatamisel."
click at [1177, 774] on span "Saada" at bounding box center [1173, 772] width 44 height 14
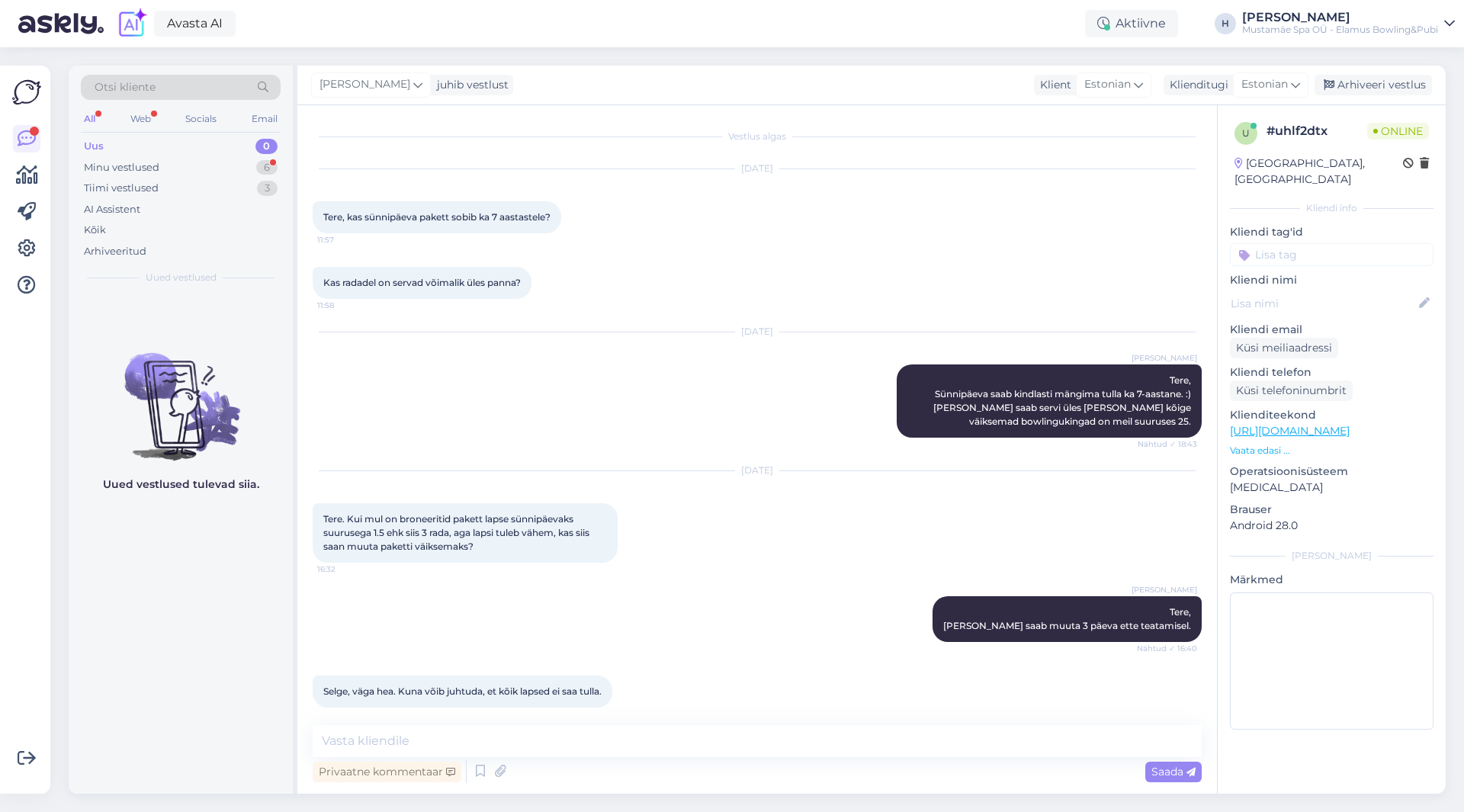
scroll to position [27, 0]
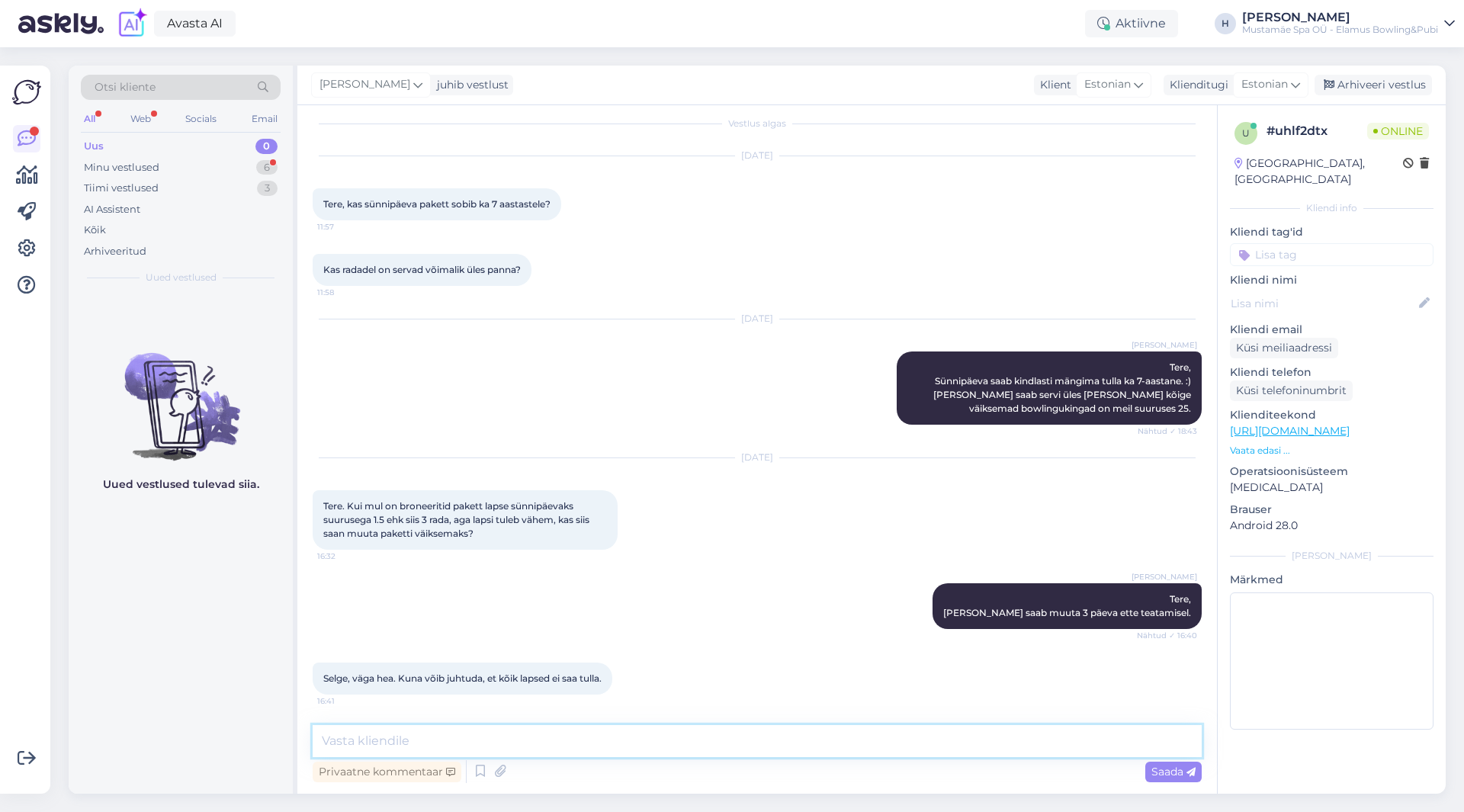
click at [525, 736] on textarea at bounding box center [757, 741] width 889 height 32
click at [200, 163] on div "Minu vestlused 6" at bounding box center [181, 168] width 200 height 22
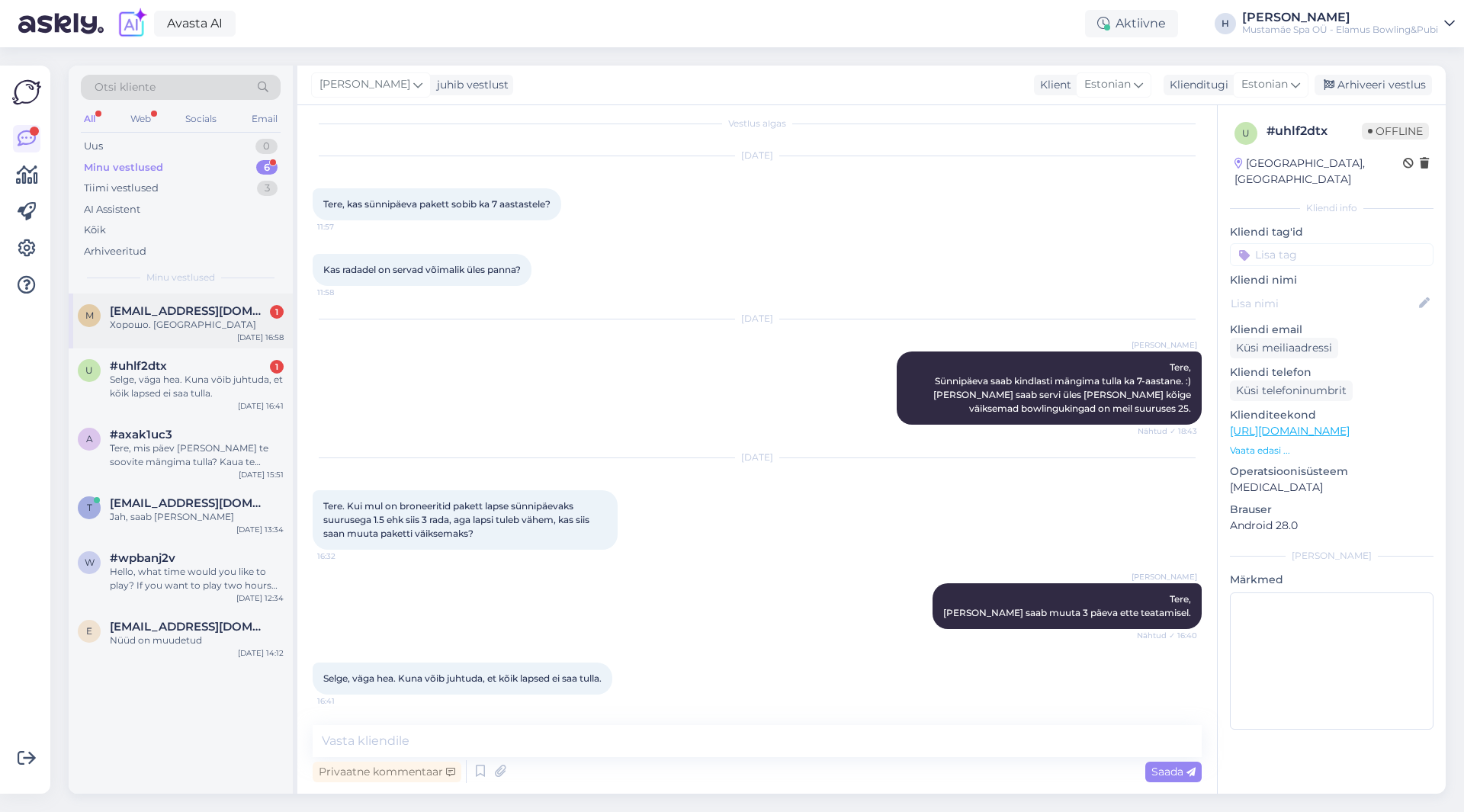
click at [213, 327] on div "Хорошо. [GEOGRAPHIC_DATA]" at bounding box center [196, 325] width 174 height 14
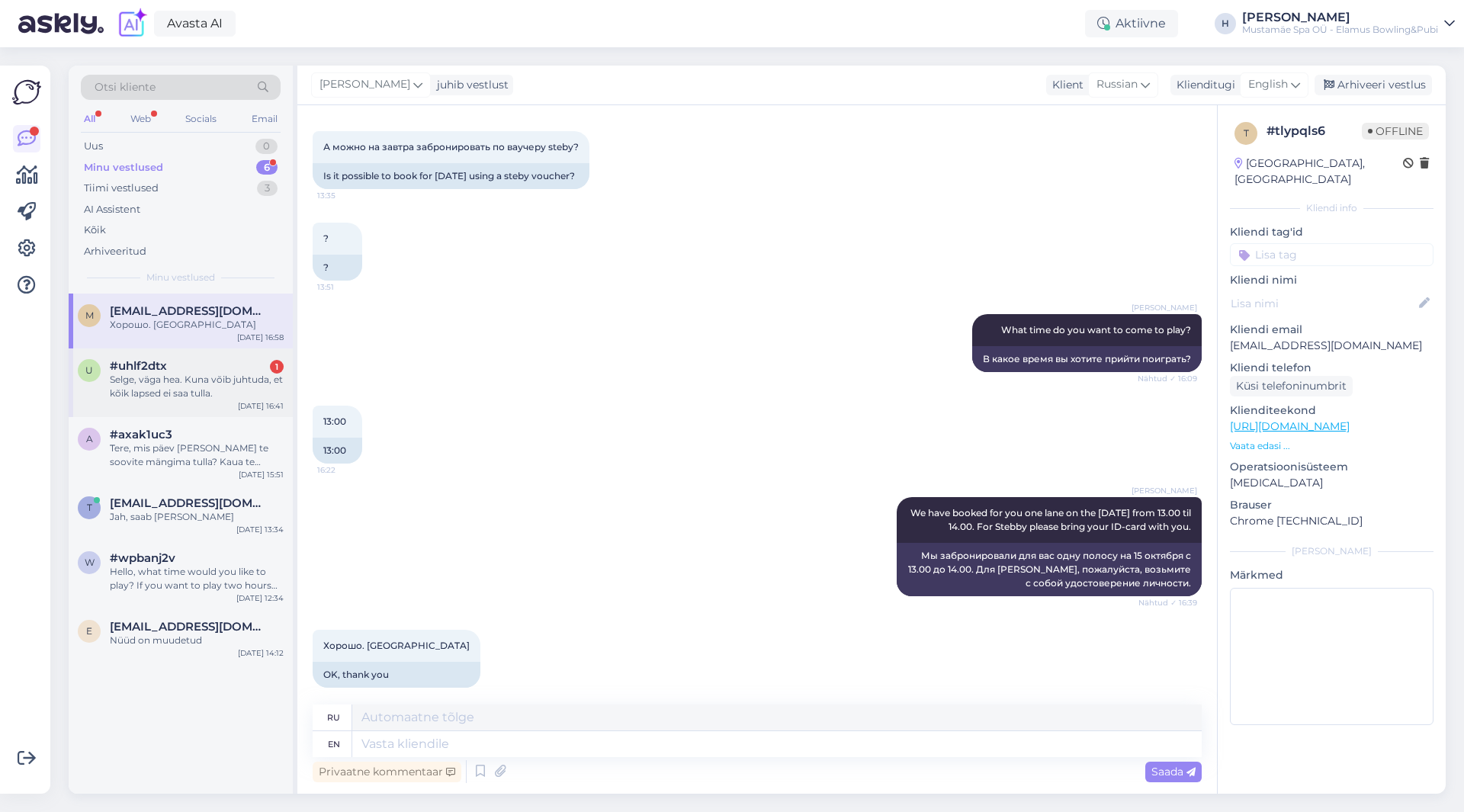
click at [230, 389] on div "Selge, väga hea. Kuna võib juhtuda, et kõik lapsed ei saa tulla." at bounding box center [196, 387] width 174 height 28
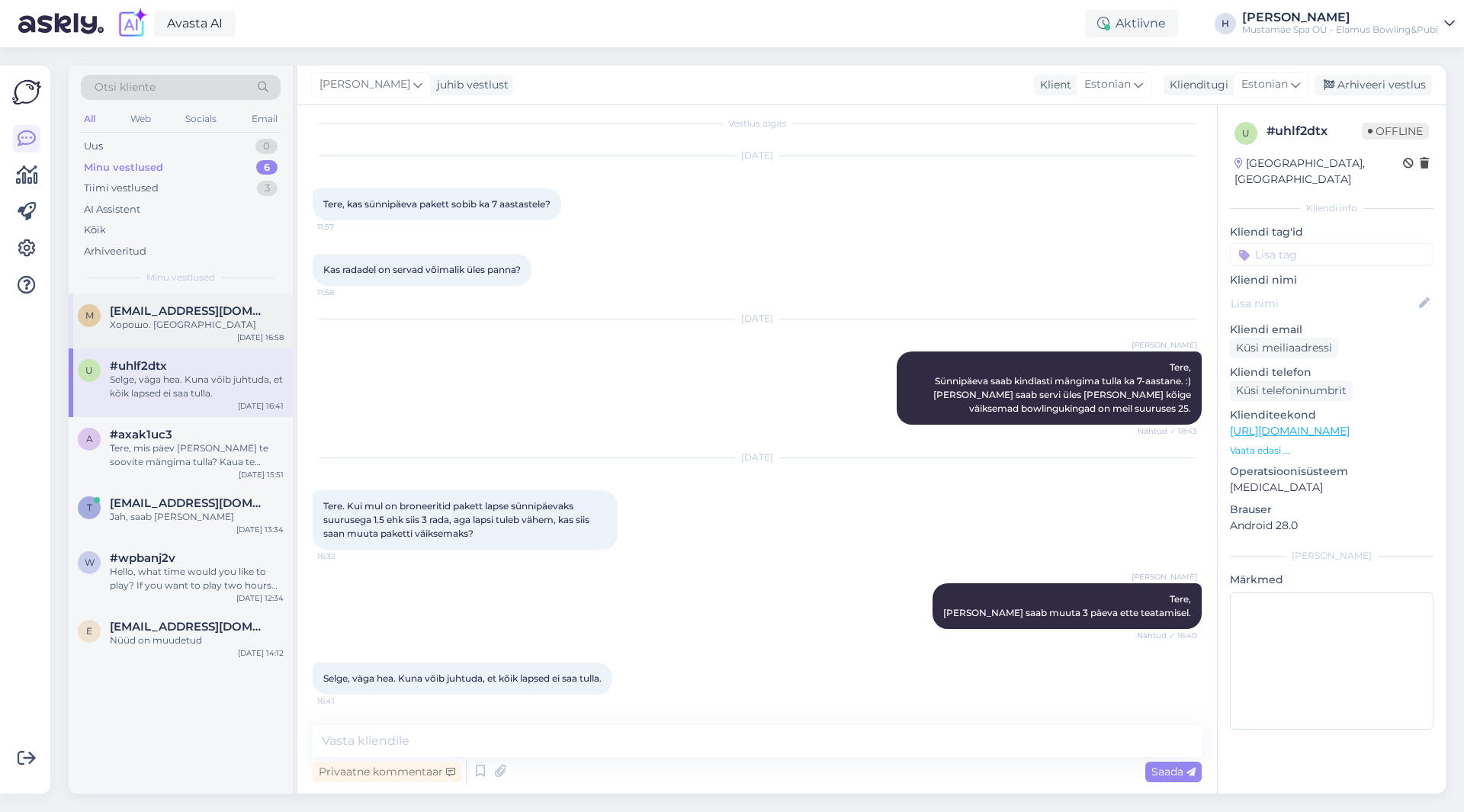
click at [152, 302] on div "m [PERSON_NAME][EMAIL_ADDRESS][DOMAIN_NAME] [PERSON_NAME]. Спасибо [DATE] 16:58" at bounding box center [181, 321] width 224 height 55
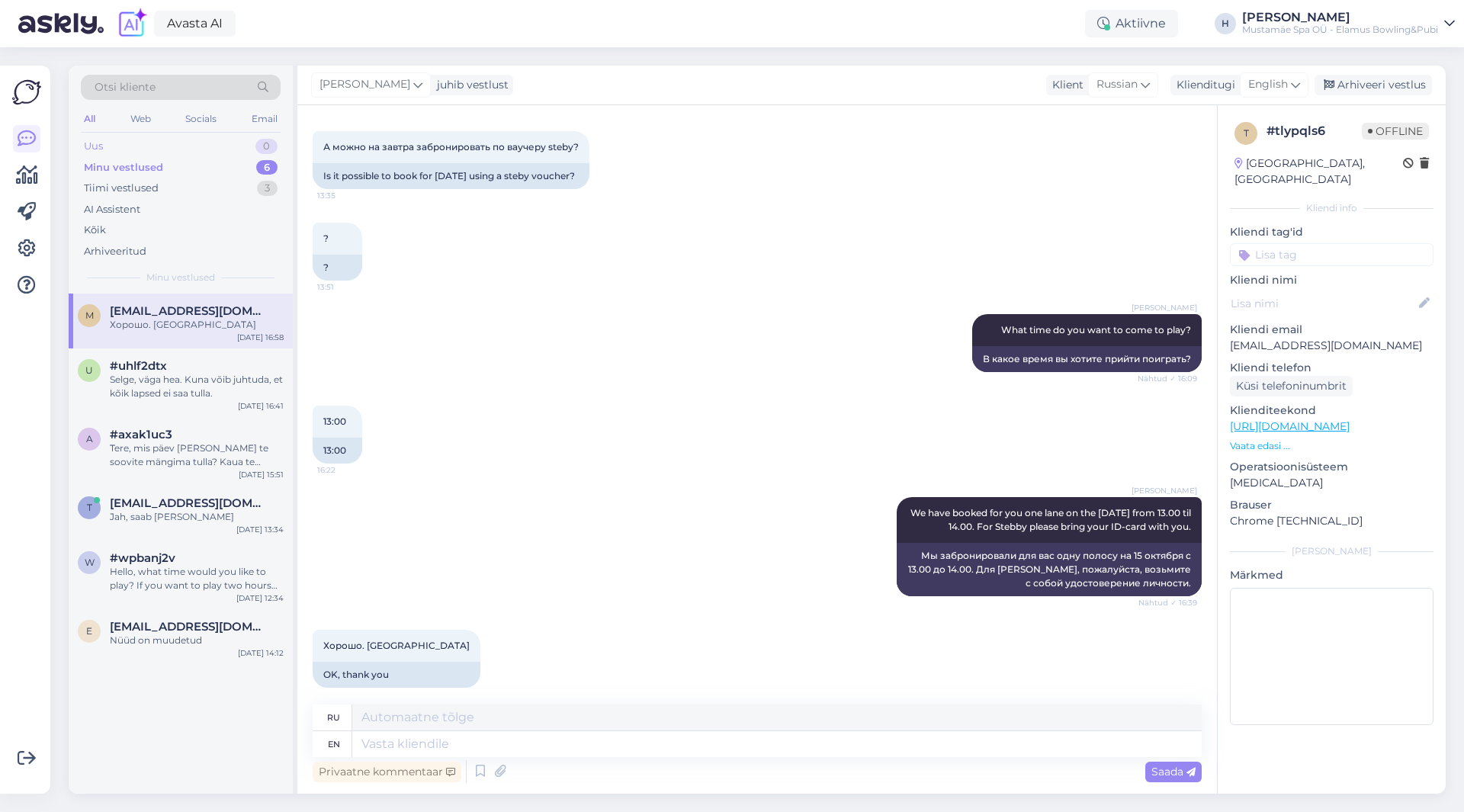
click at [130, 155] on div "Uus 0" at bounding box center [181, 146] width 200 height 22
